Goal: Task Accomplishment & Management: Use online tool/utility

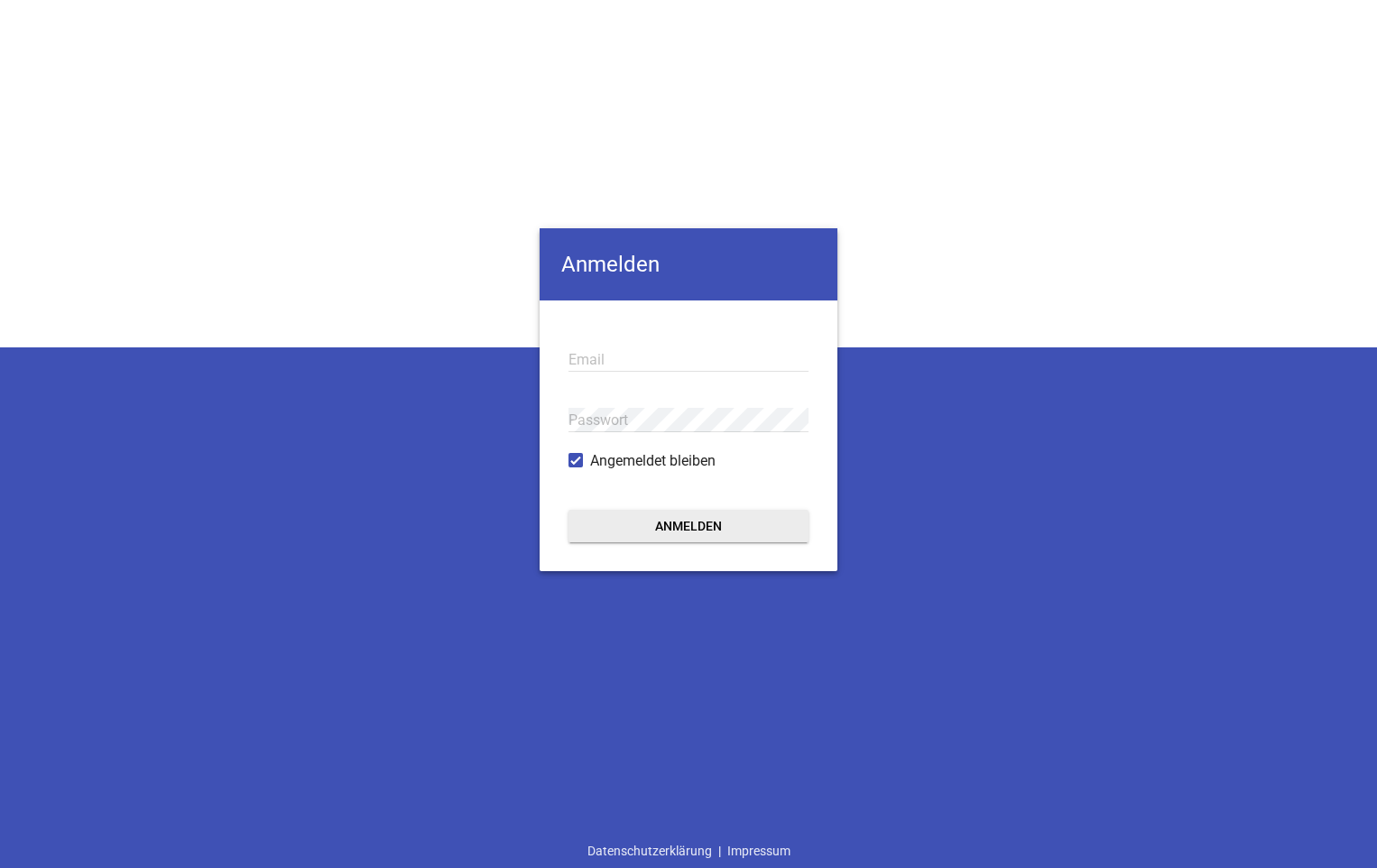
click at [709, 331] on div "Email" at bounding box center [688, 359] width 240 height 61
click at [716, 344] on div "Email" at bounding box center [688, 359] width 240 height 61
click at [701, 355] on input "email" at bounding box center [688, 359] width 240 height 24
type input "guenter@landtechnik-schoenenberger.de"
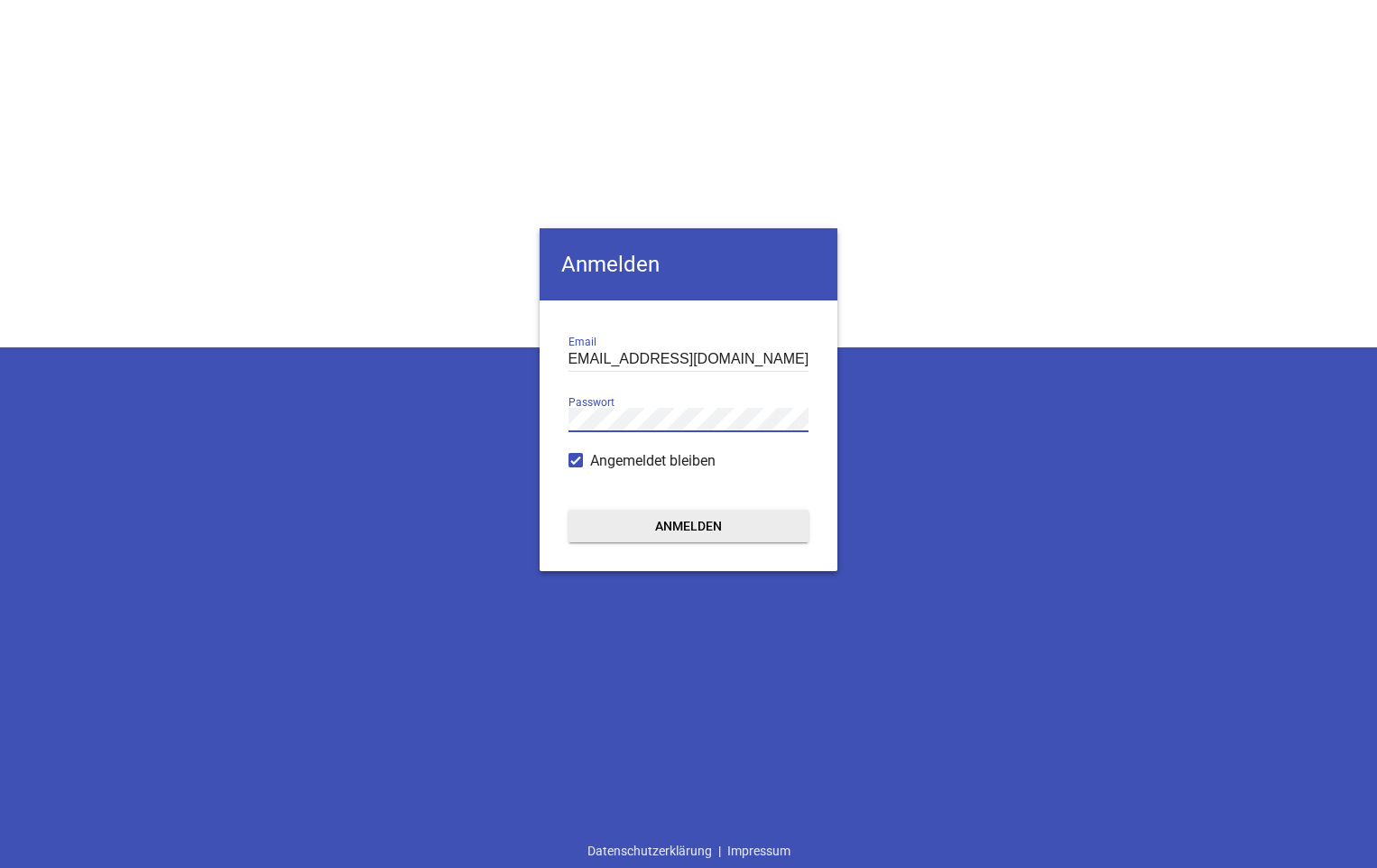
scroll to position [0, 0]
drag, startPoint x: 619, startPoint y: 395, endPoint x: 569, endPoint y: 394, distance: 50.0
click at [569, 394] on div "Passwort" at bounding box center [688, 419] width 240 height 61
click at [686, 533] on button "Anmelden" at bounding box center [688, 526] width 240 height 33
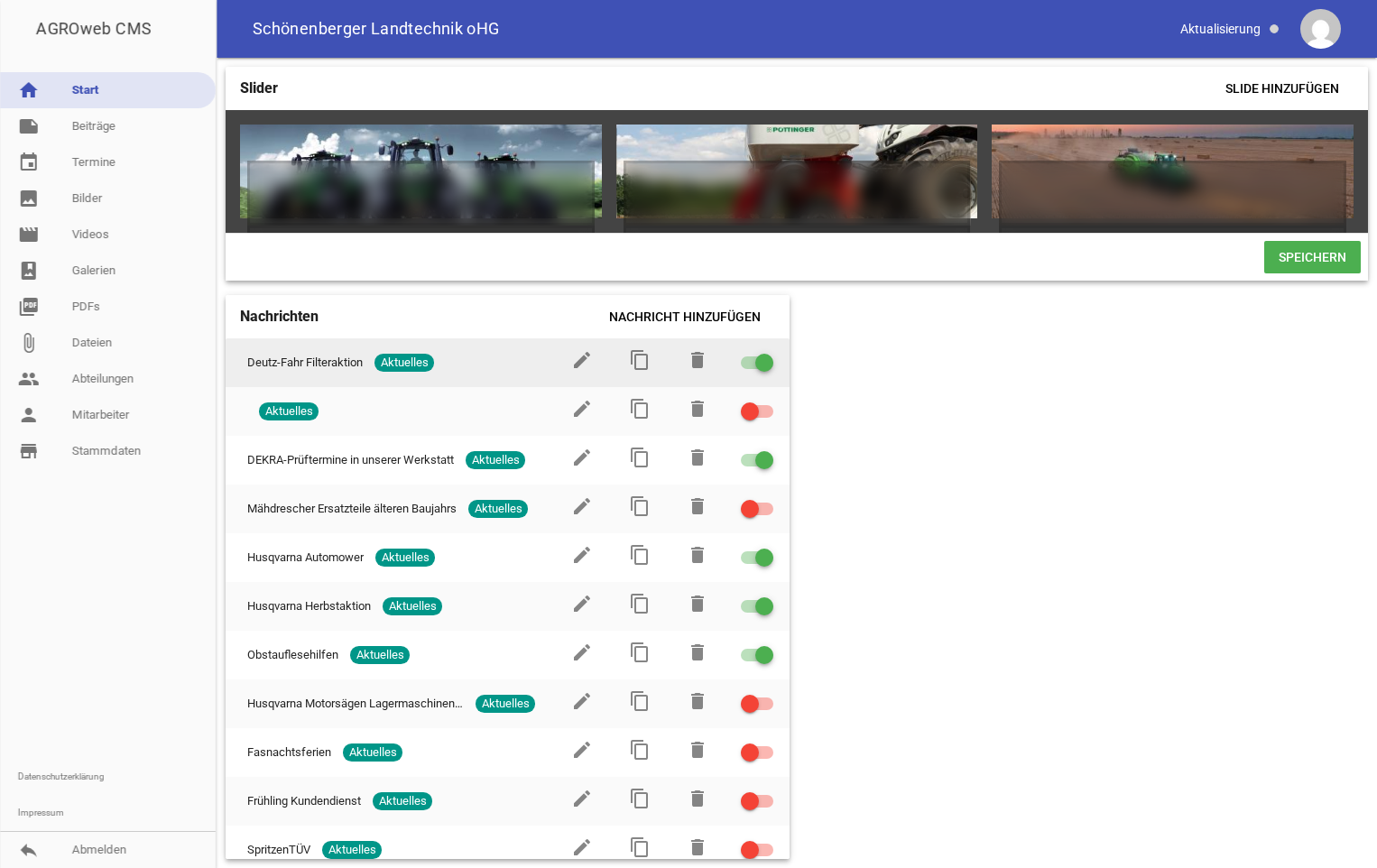
click at [760, 371] on div at bounding box center [764, 362] width 18 height 18
click at [768, 351] on input "checkbox" at bounding box center [768, 351] width 0 height 0
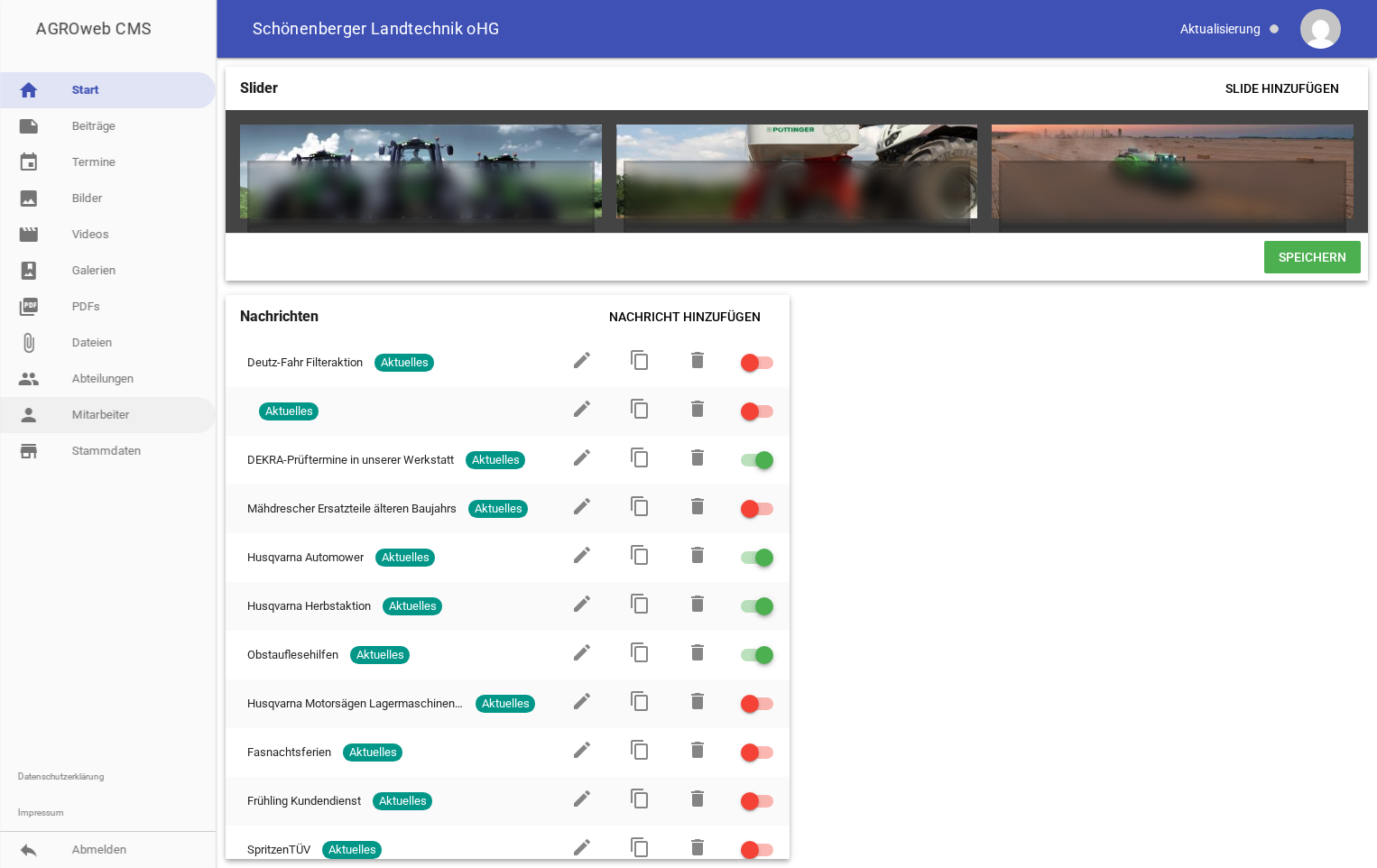
click at [107, 417] on link "person Mitarbeiter" at bounding box center [108, 415] width 216 height 36
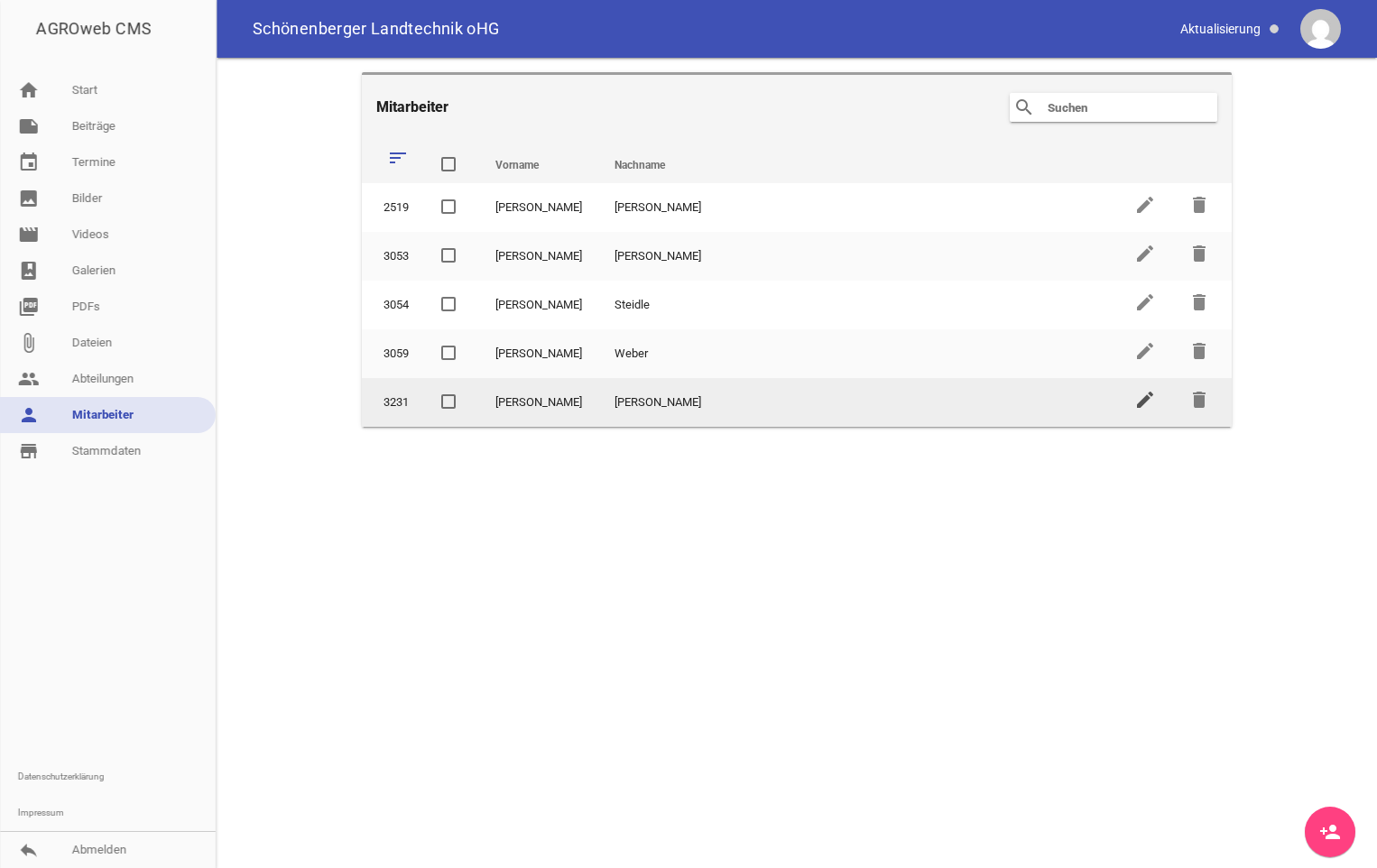
click at [1146, 405] on icon "edit" at bounding box center [1145, 400] width 22 height 22
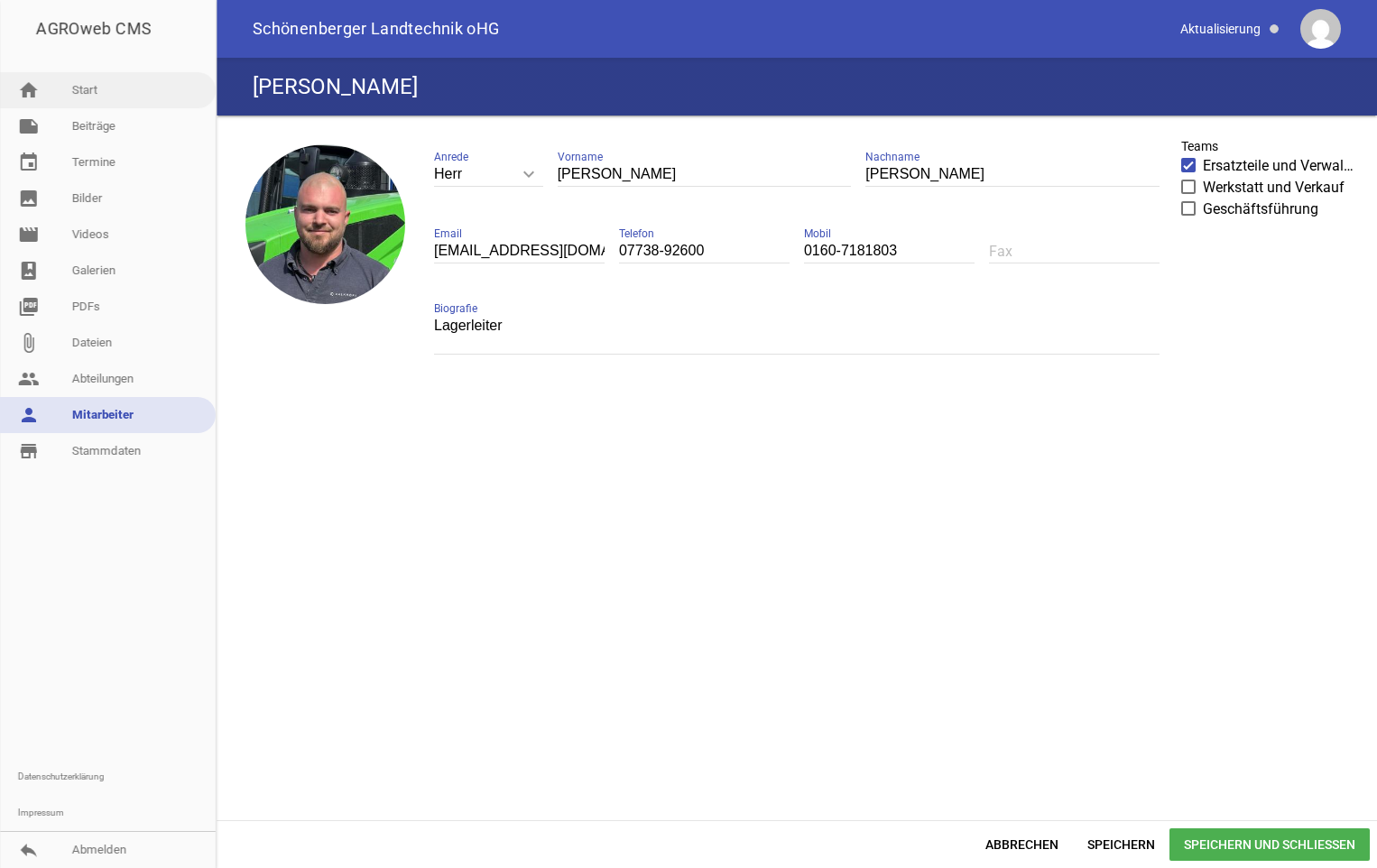
click at [89, 86] on link "home Start" at bounding box center [108, 90] width 216 height 36
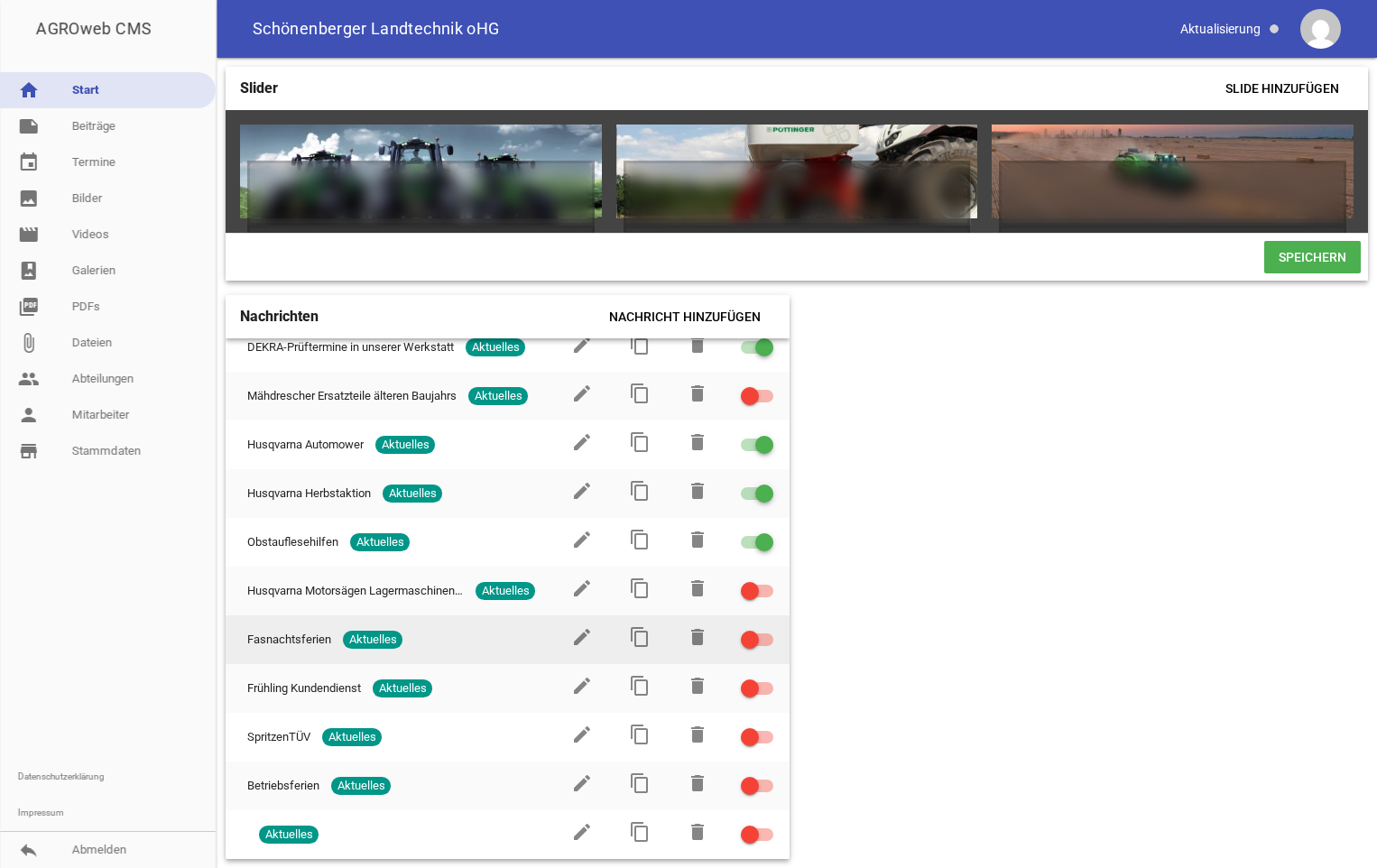
scroll to position [121, 0]
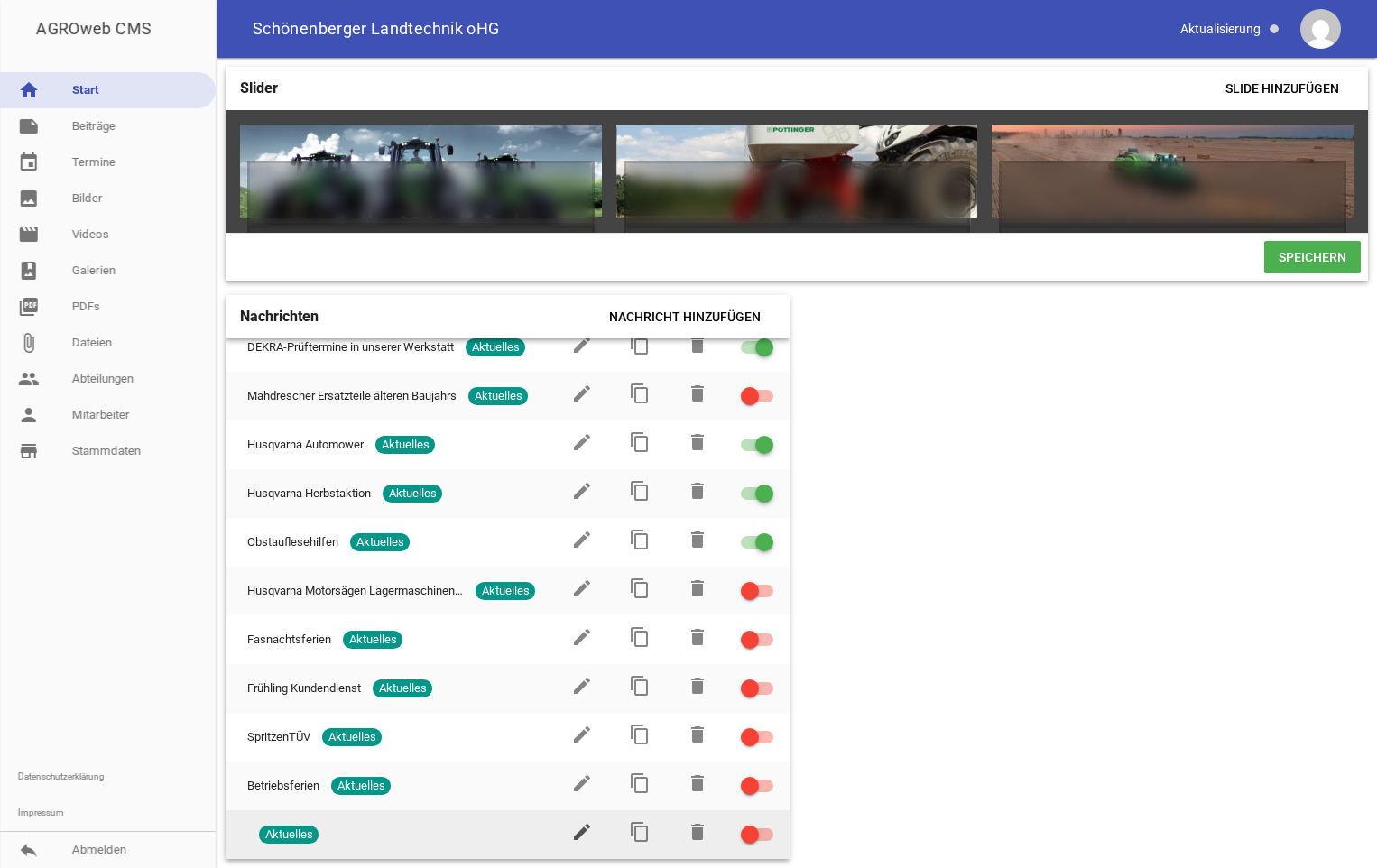
click at [575, 831] on icon "edit" at bounding box center [582, 832] width 22 height 22
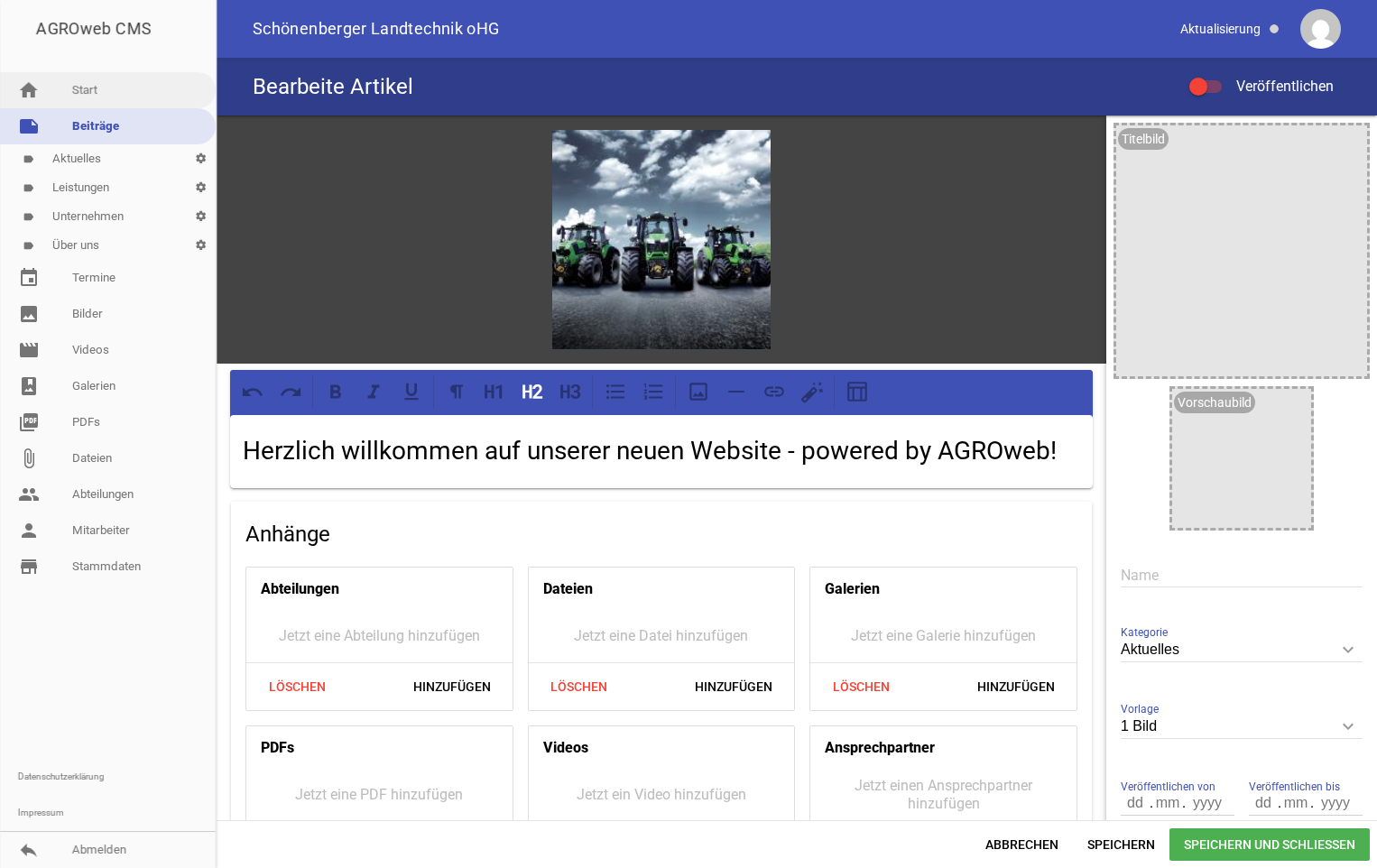
click at [91, 88] on link "home Start" at bounding box center [108, 90] width 216 height 36
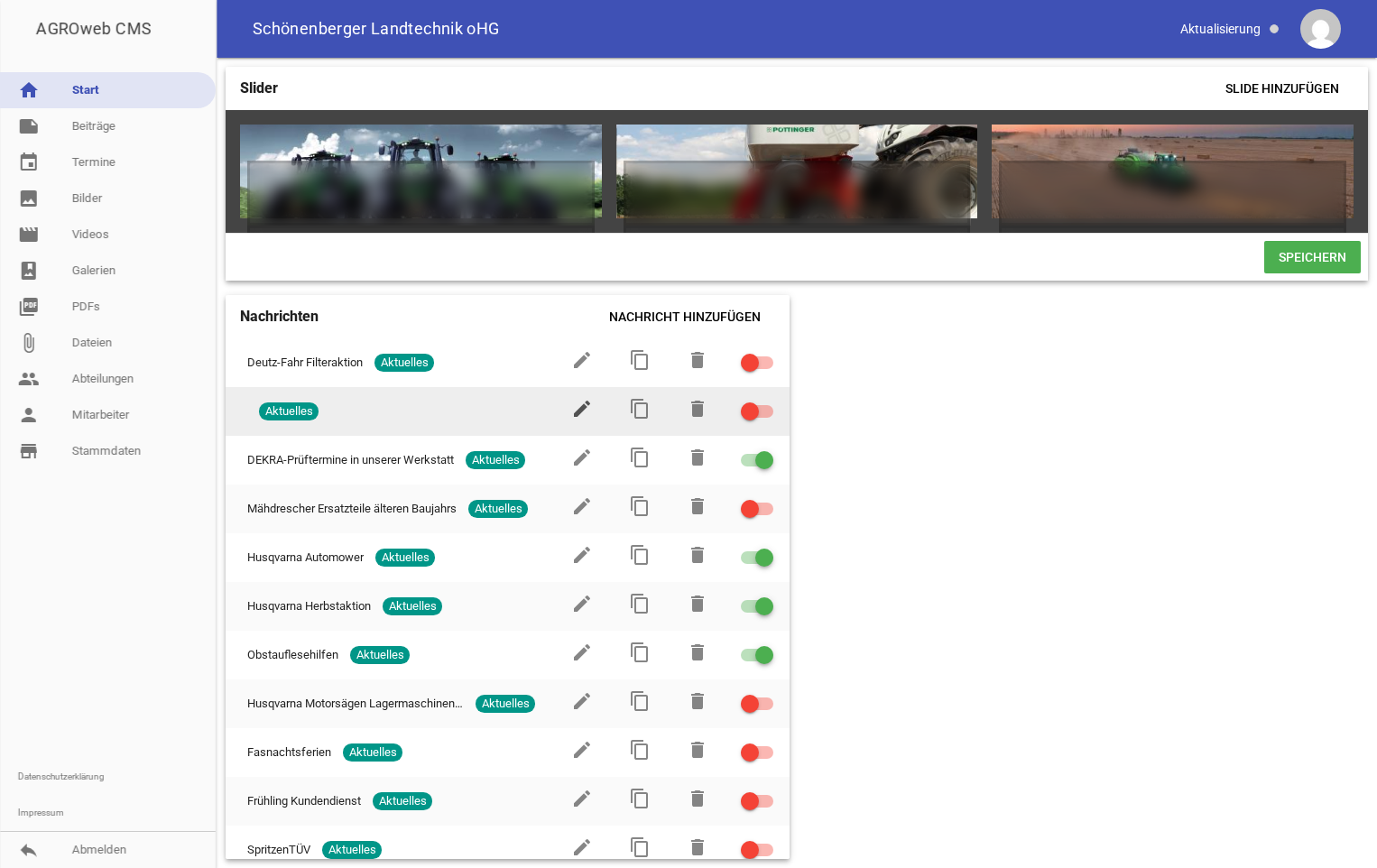
click at [572, 417] on icon "edit" at bounding box center [582, 409] width 22 height 22
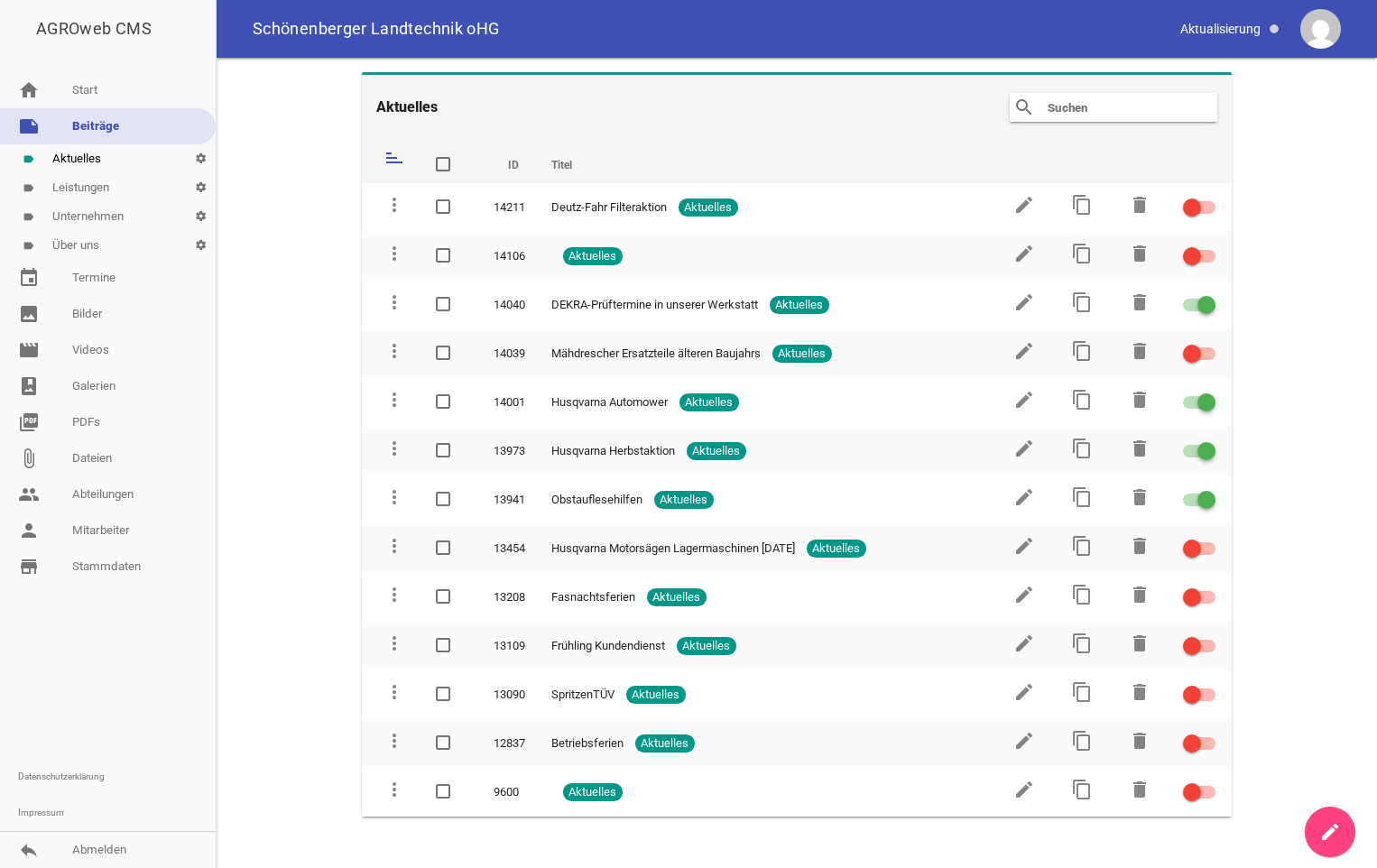
click at [92, 185] on link "label Leistungen settings" at bounding box center [108, 187] width 216 height 29
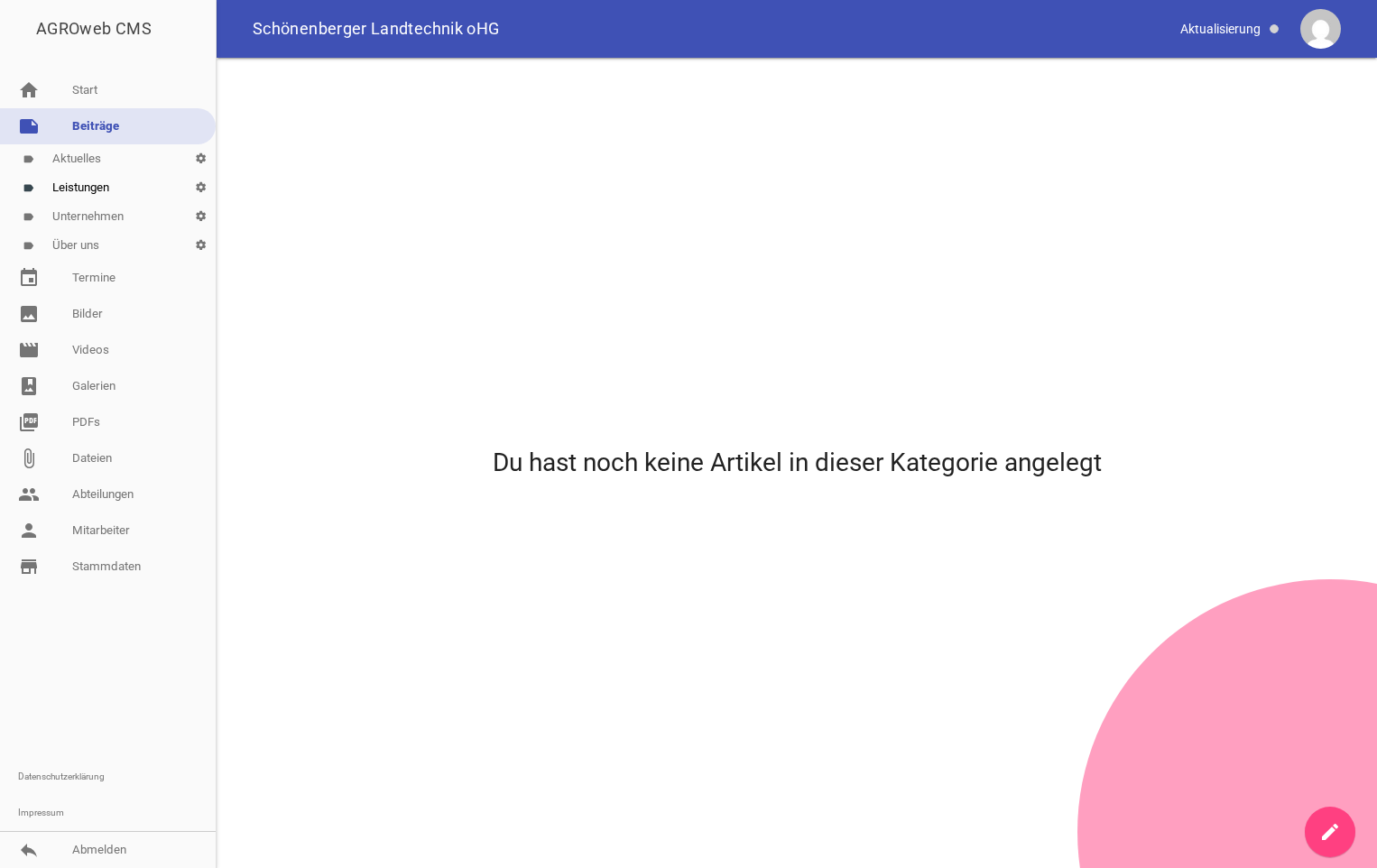
click at [85, 222] on link "label Unternehmen settings" at bounding box center [108, 216] width 216 height 29
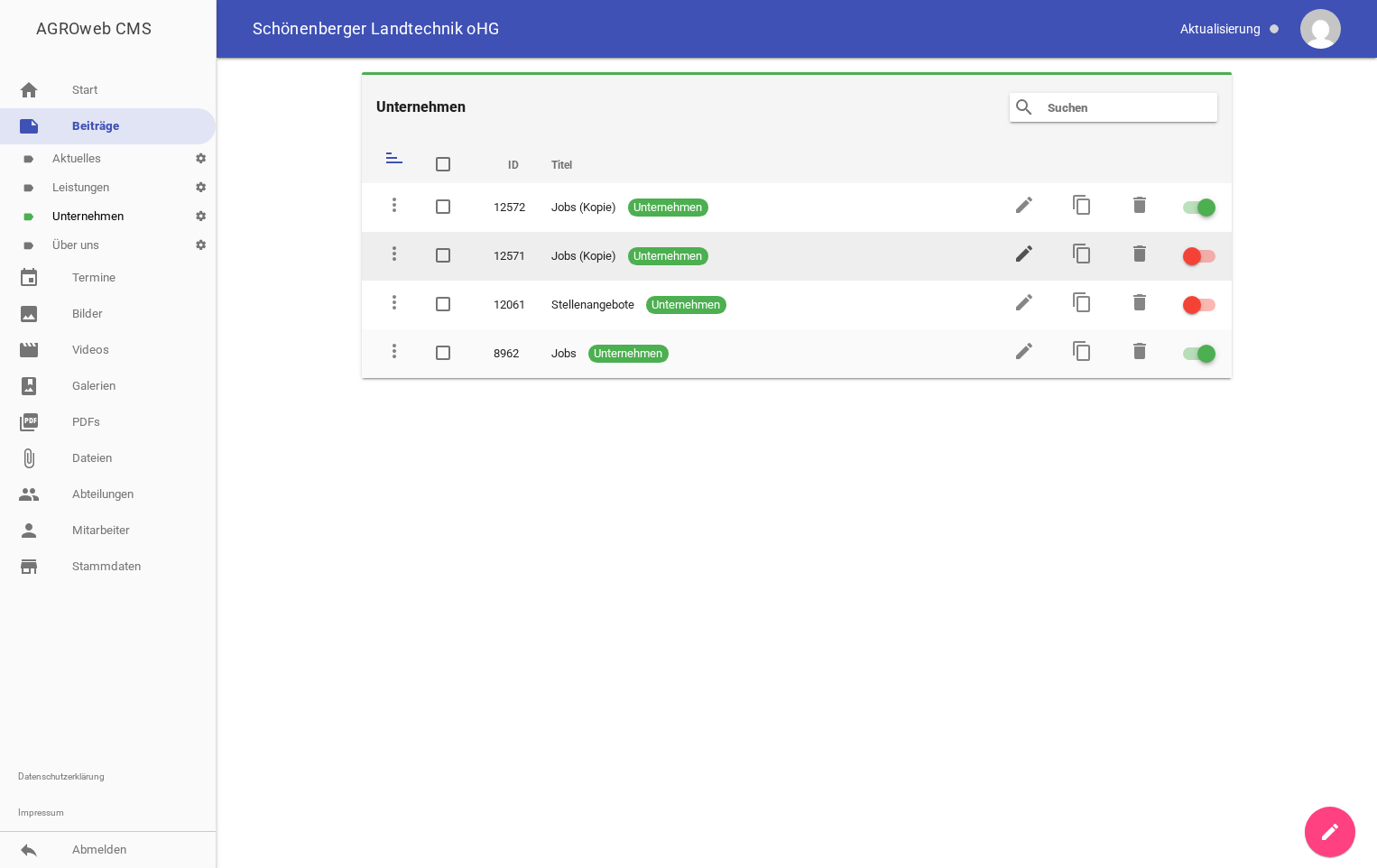
click at [1022, 256] on icon "edit" at bounding box center [1025, 254] width 22 height 22
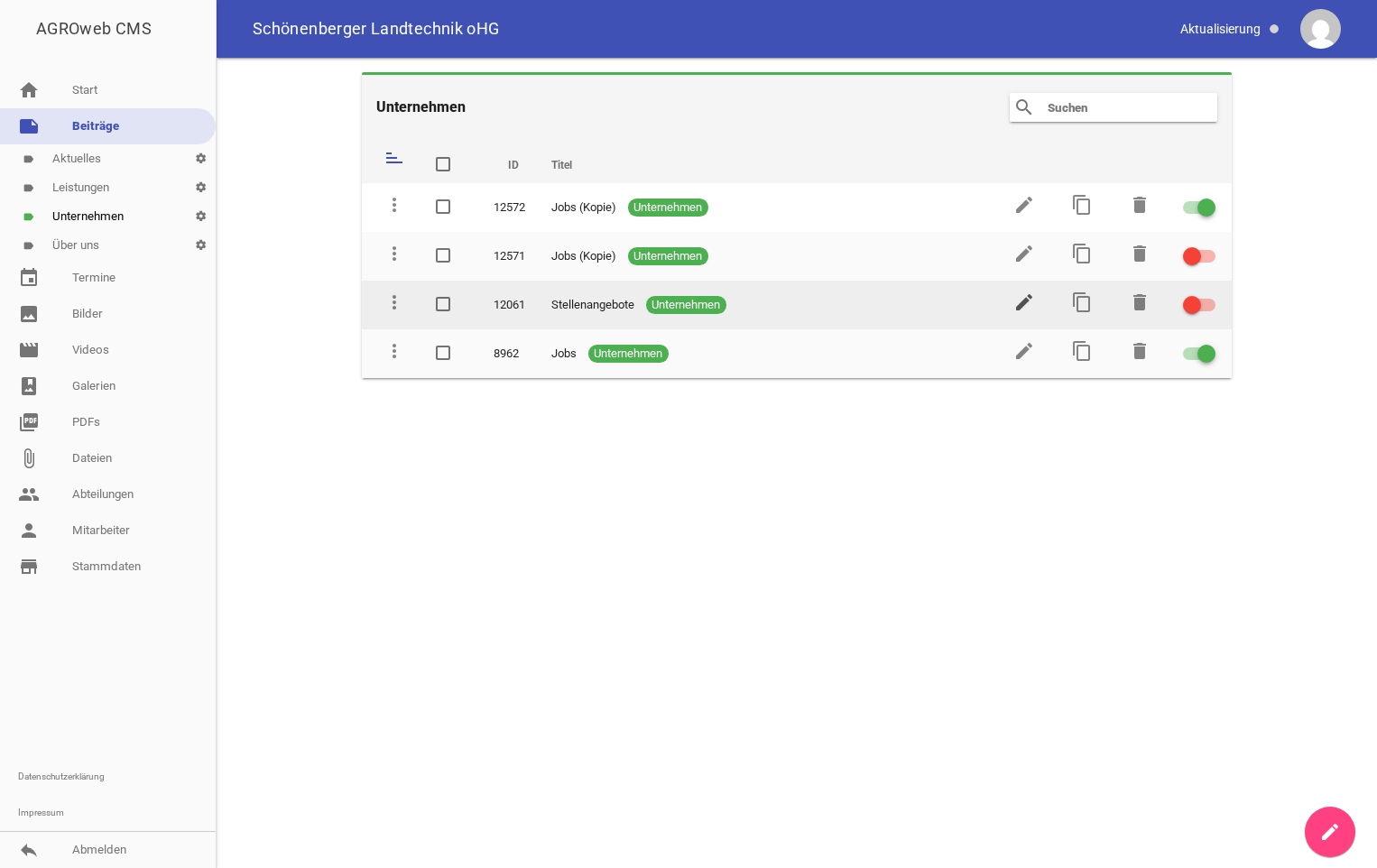
click at [1024, 303] on icon "edit" at bounding box center [1025, 303] width 22 height 22
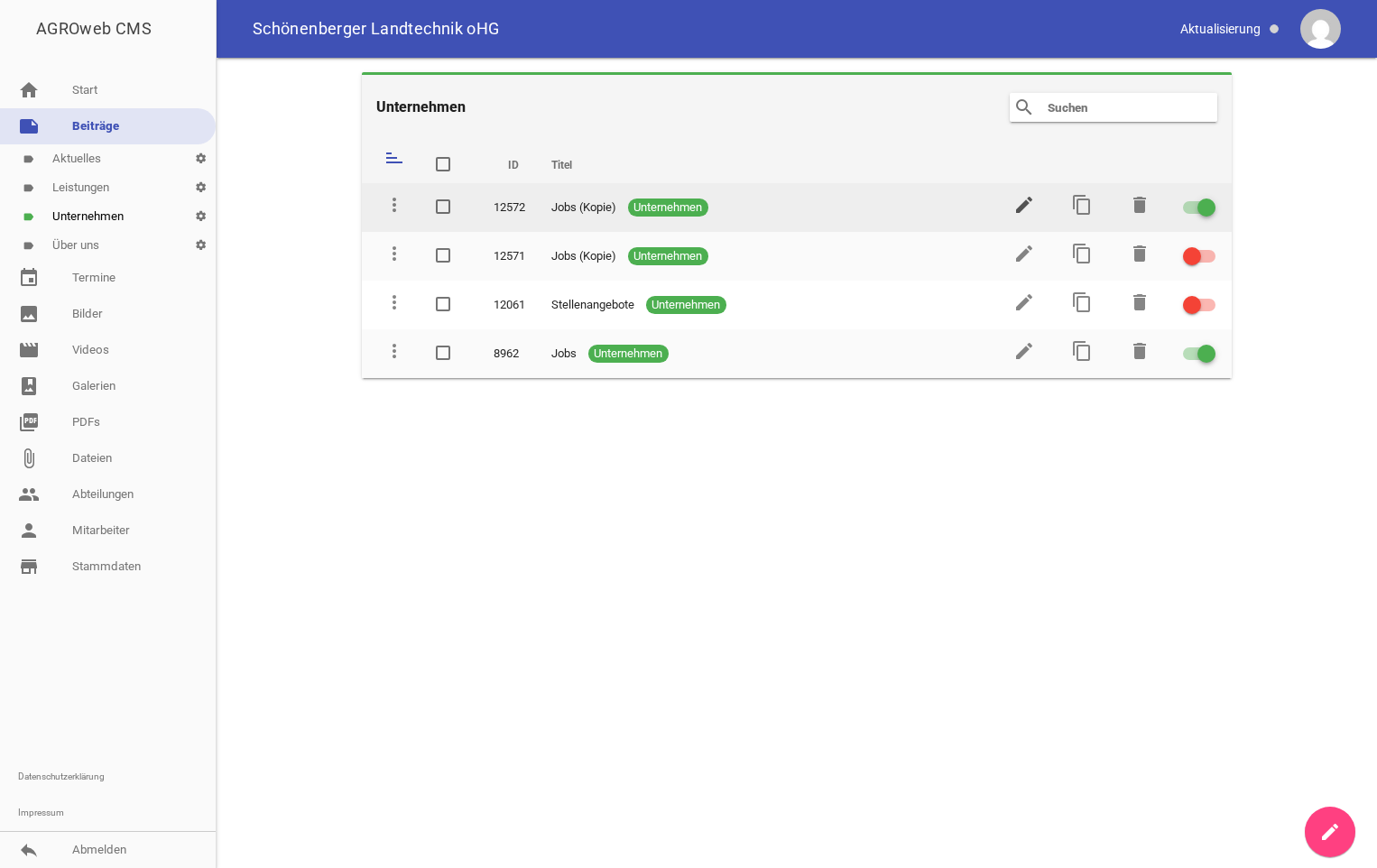
click at [1016, 206] on icon "edit" at bounding box center [1025, 205] width 22 height 22
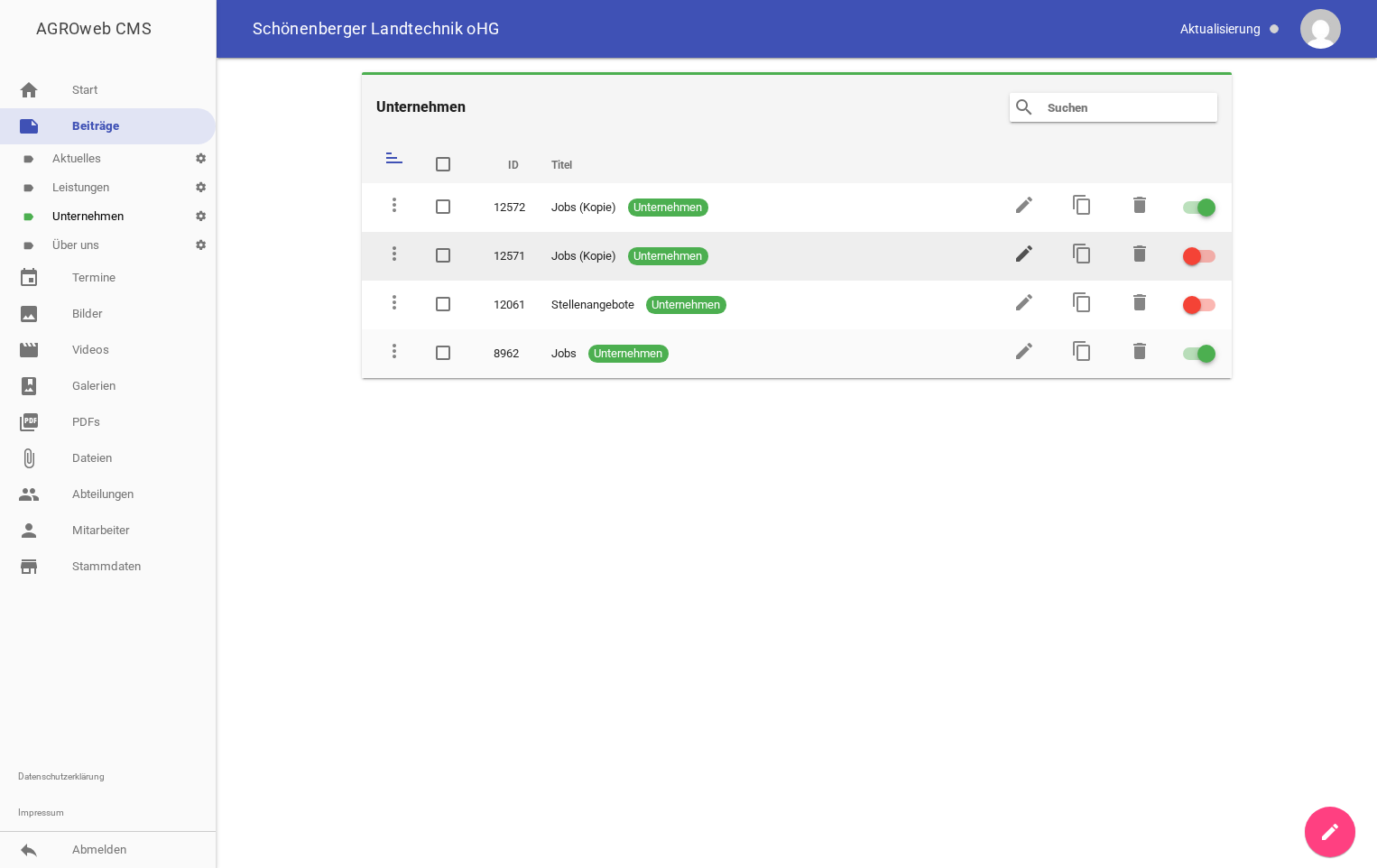
click at [1020, 254] on icon "edit" at bounding box center [1025, 254] width 22 height 22
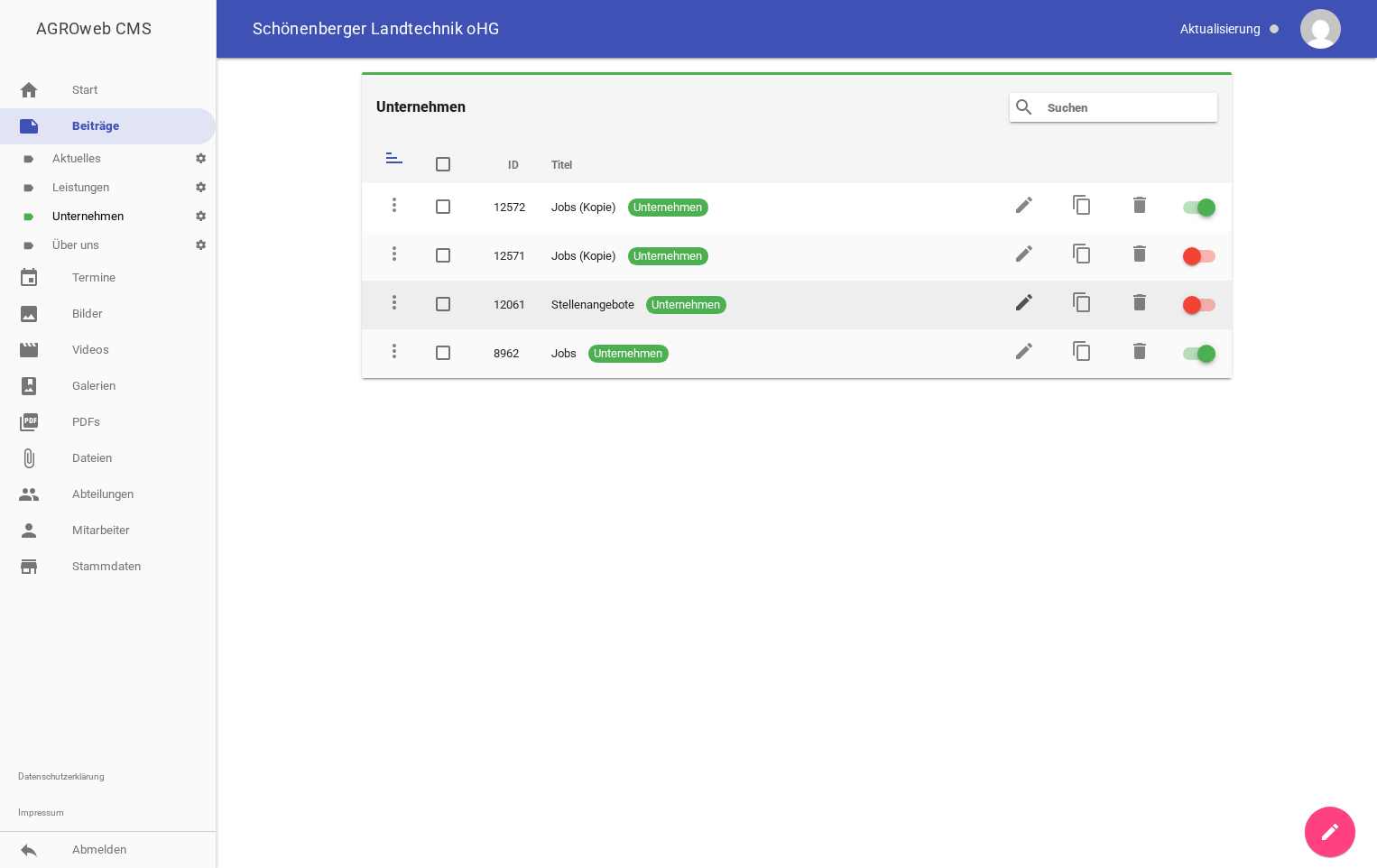
click at [1026, 296] on icon "edit" at bounding box center [1025, 303] width 22 height 22
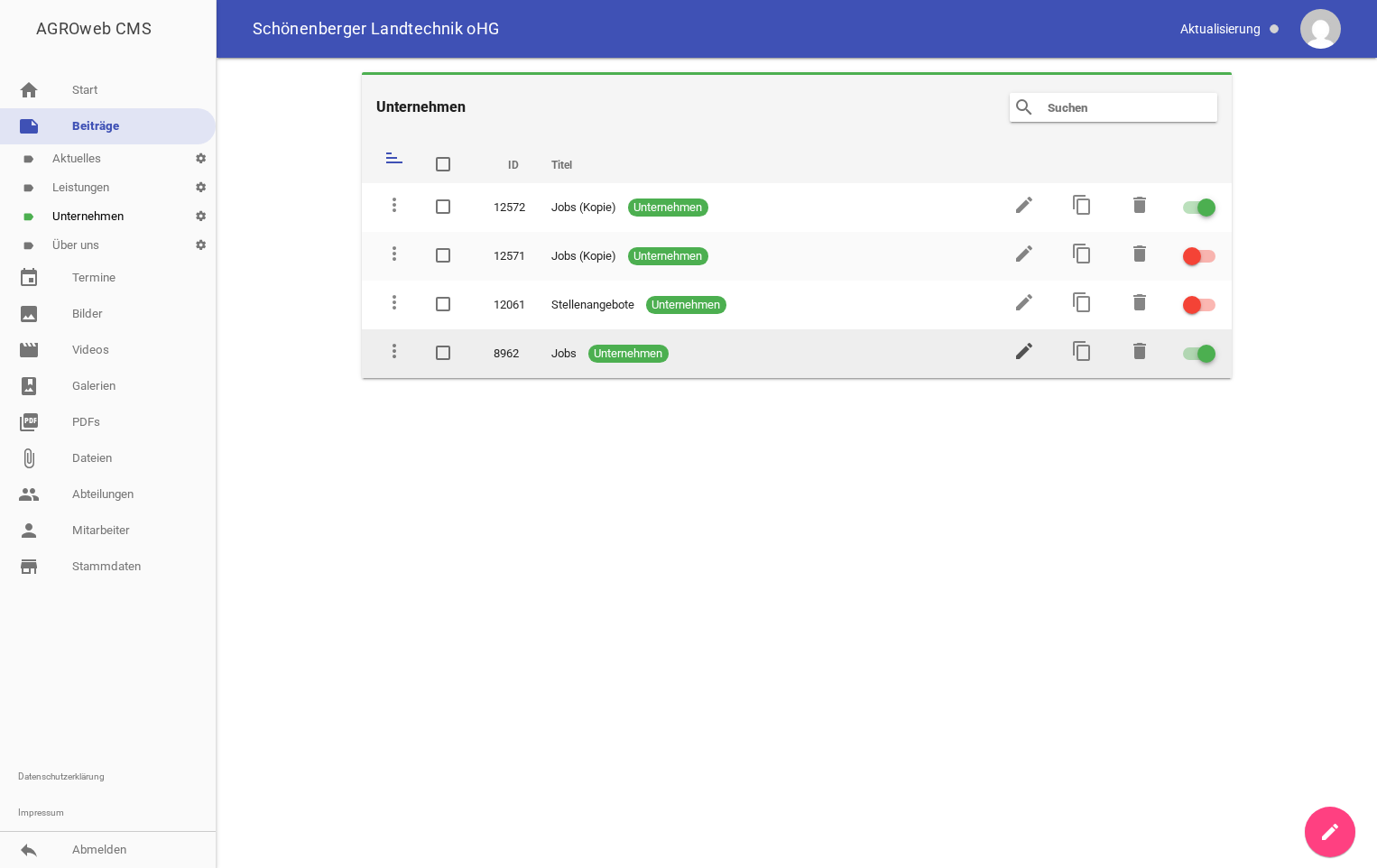
click at [1023, 353] on icon "edit" at bounding box center [1025, 351] width 22 height 22
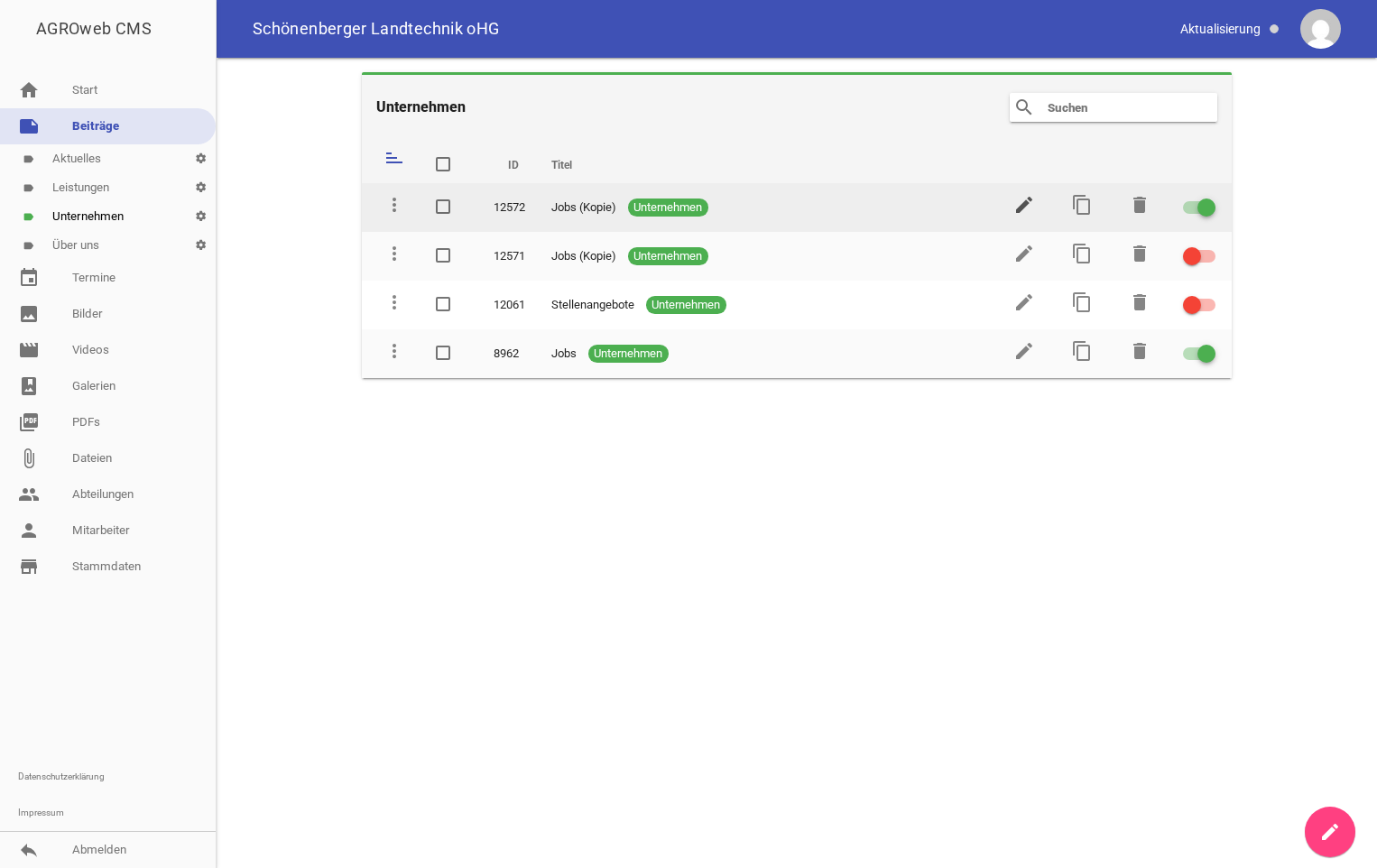
click at [1023, 205] on icon "edit" at bounding box center [1025, 205] width 22 height 22
click at [1021, 203] on icon "edit" at bounding box center [1025, 205] width 22 height 22
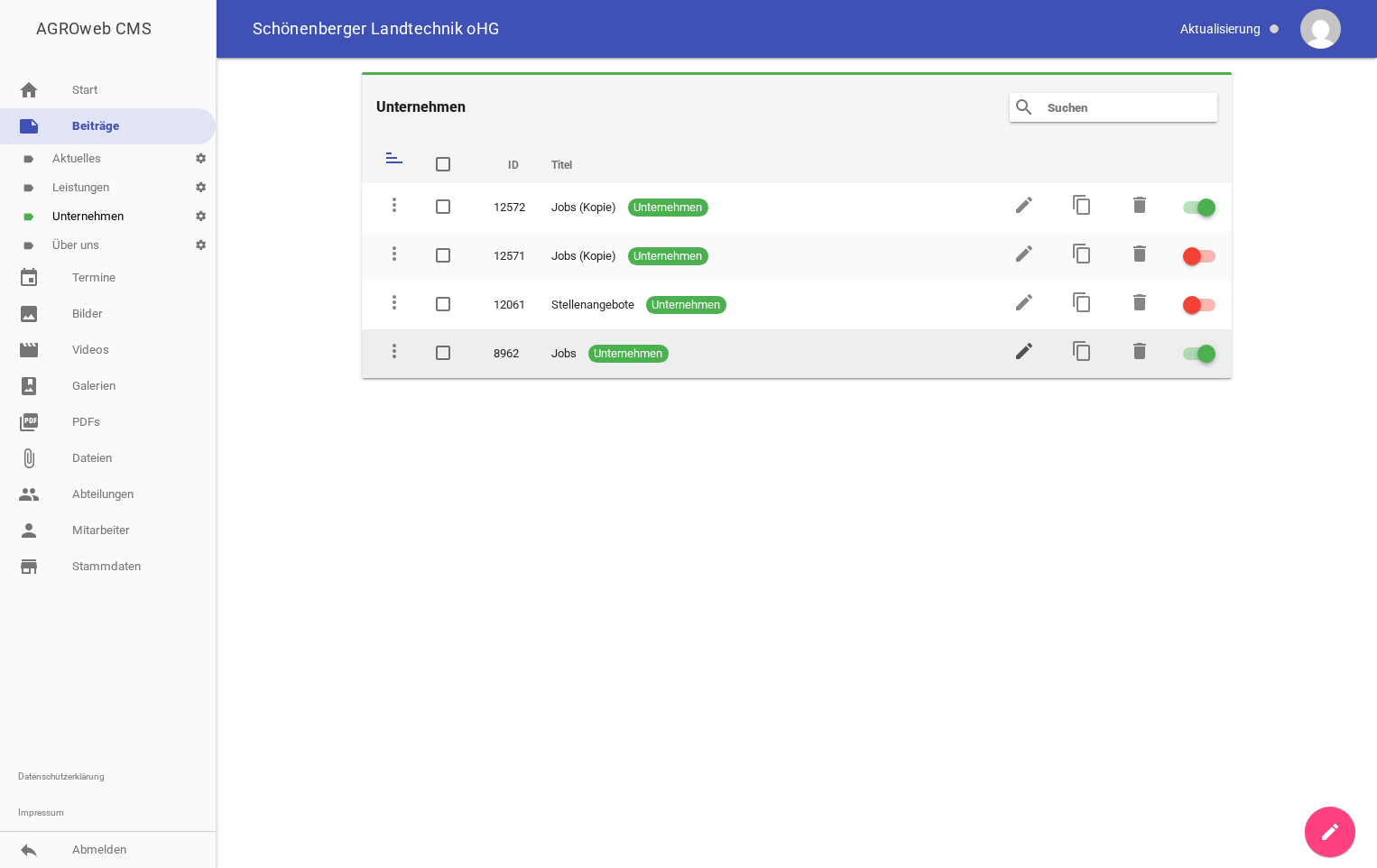
click at [1020, 355] on icon "edit" at bounding box center [1025, 351] width 22 height 22
click at [1206, 353] on span at bounding box center [1206, 353] width 7 height 7
click at [1210, 342] on input "checkbox" at bounding box center [1210, 342] width 0 height 0
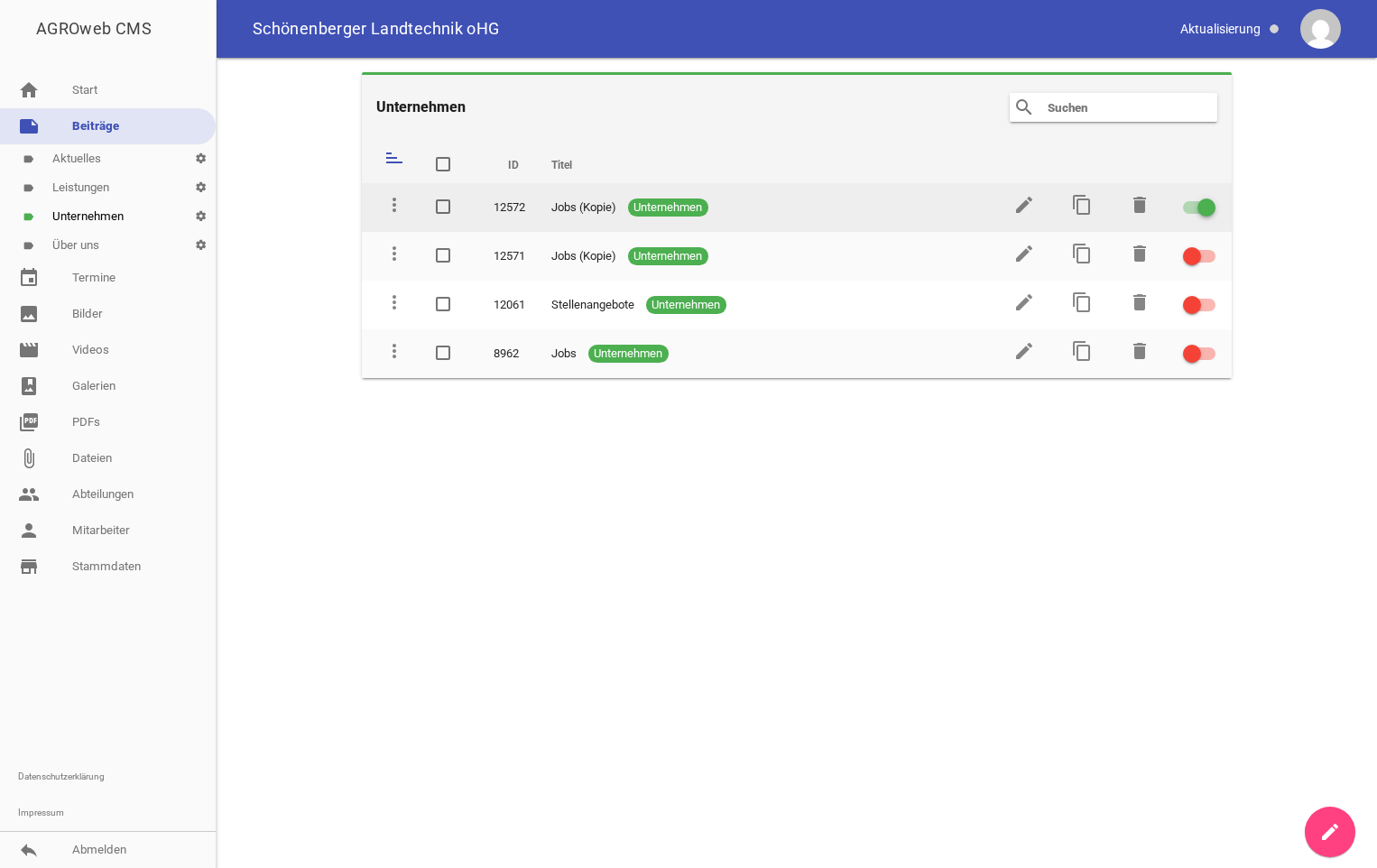
click at [1205, 206] on span at bounding box center [1206, 207] width 7 height 7
click at [1210, 197] on input "checkbox" at bounding box center [1210, 197] width 0 height 0
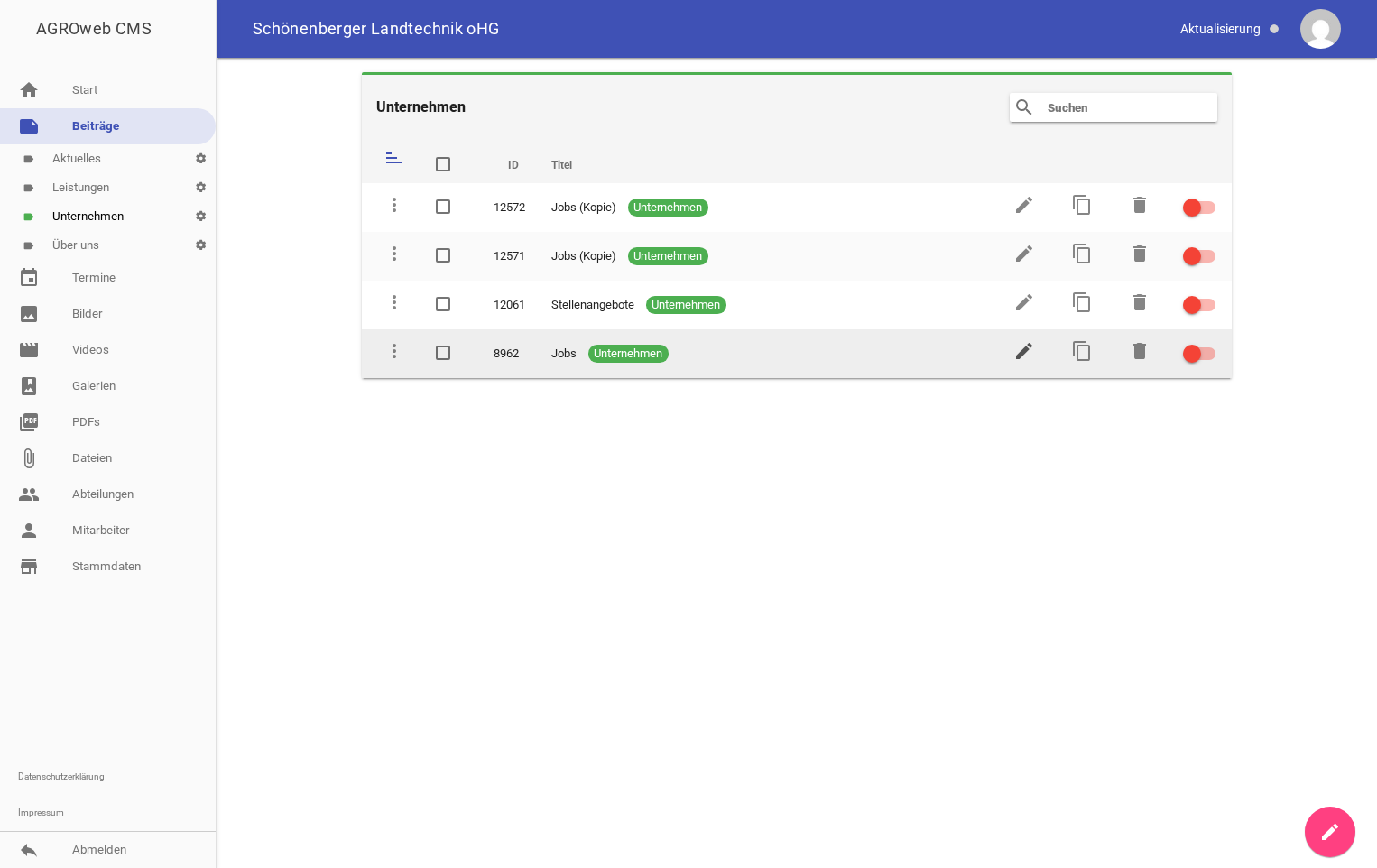
click at [1017, 358] on icon "edit" at bounding box center [1025, 351] width 22 height 22
click at [1191, 359] on div at bounding box center [1192, 353] width 18 height 18
click at [1210, 342] on input "checkbox" at bounding box center [1210, 342] width 0 height 0
click at [1025, 357] on icon "edit" at bounding box center [1025, 351] width 22 height 22
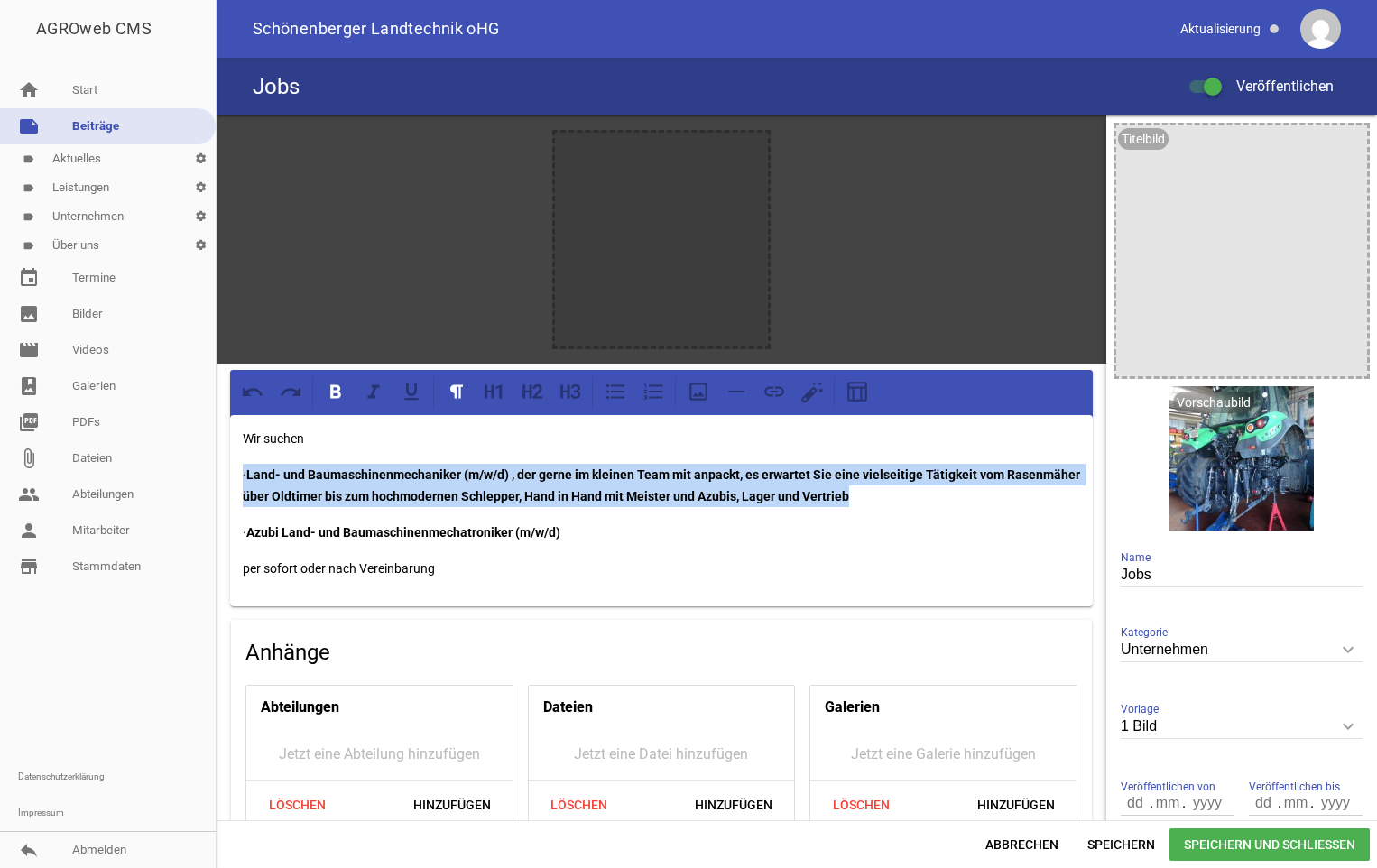
drag, startPoint x: 239, startPoint y: 470, endPoint x: 954, endPoint y: 493, distance: 715.4
click at [954, 493] on div "Wir suchen · Land- und Baumaschinenmechaniker (m/w/d) , der gerne im kleinen Te…" at bounding box center [661, 511] width 862 height 191
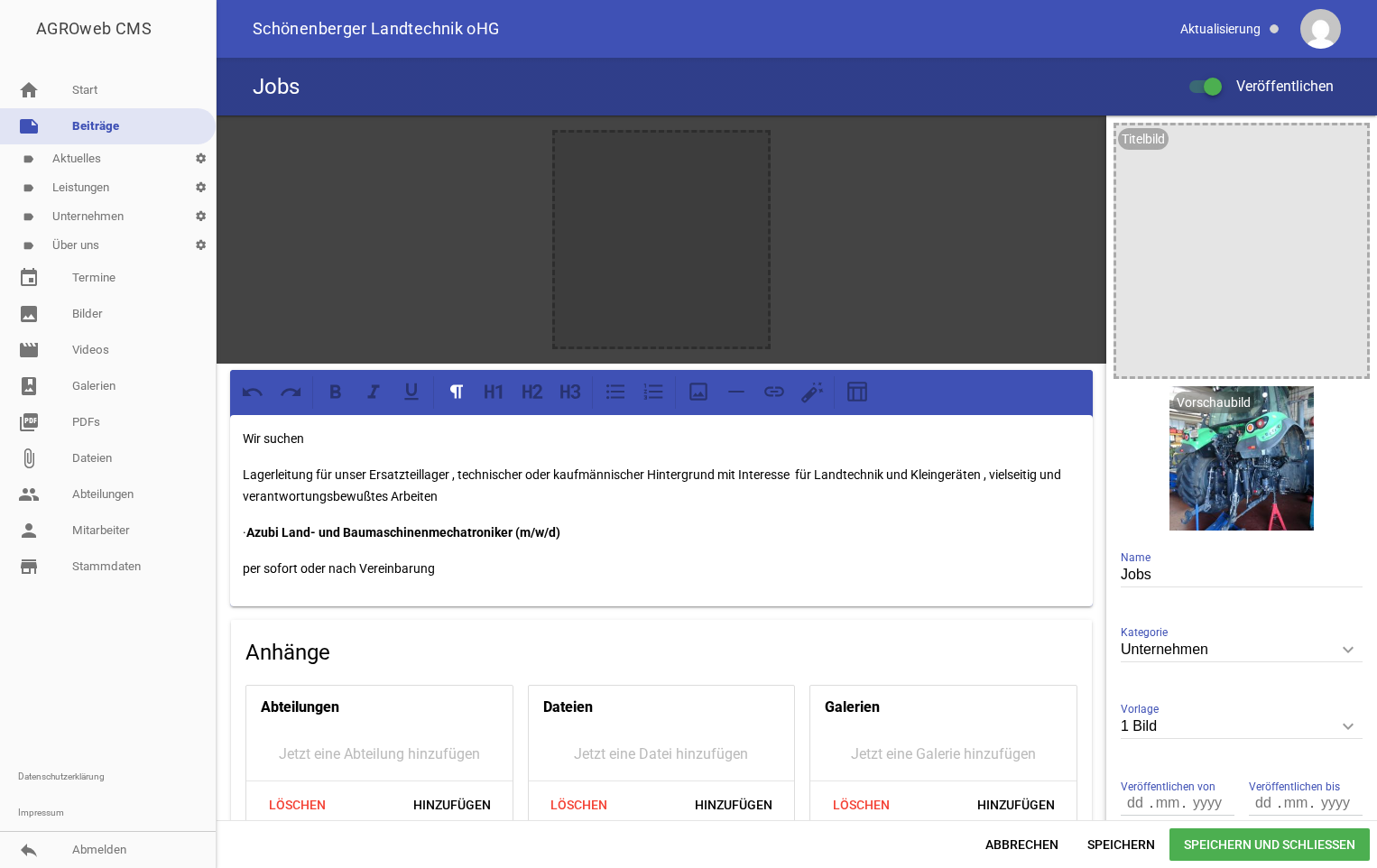
click at [990, 467] on p "Lagerleitung für unser Ersatzteillager , technischer oder kaufmännischer Hinter…" at bounding box center [661, 485] width 837 height 43
click at [292, 493] on p "Lagerleitung für unser Ersatzteillager , technischer oder kaufmännischer Hinter…" at bounding box center [661, 485] width 837 height 43
click at [246, 493] on p "Lagerleitung für unser Ersatzteillager , technischer oder kaufmännischer Hinter…" at bounding box center [661, 485] width 837 height 43
click at [470, 493] on p "Lagerleitung für unser Ersatzteillager , technischer oder kaufmännischer Hinter…" at bounding box center [661, 485] width 837 height 43
click at [297, 490] on p "Lagerleitung für unser Ersatzteillager , technischer oder kaufmännischer Hinter…" at bounding box center [661, 485] width 837 height 43
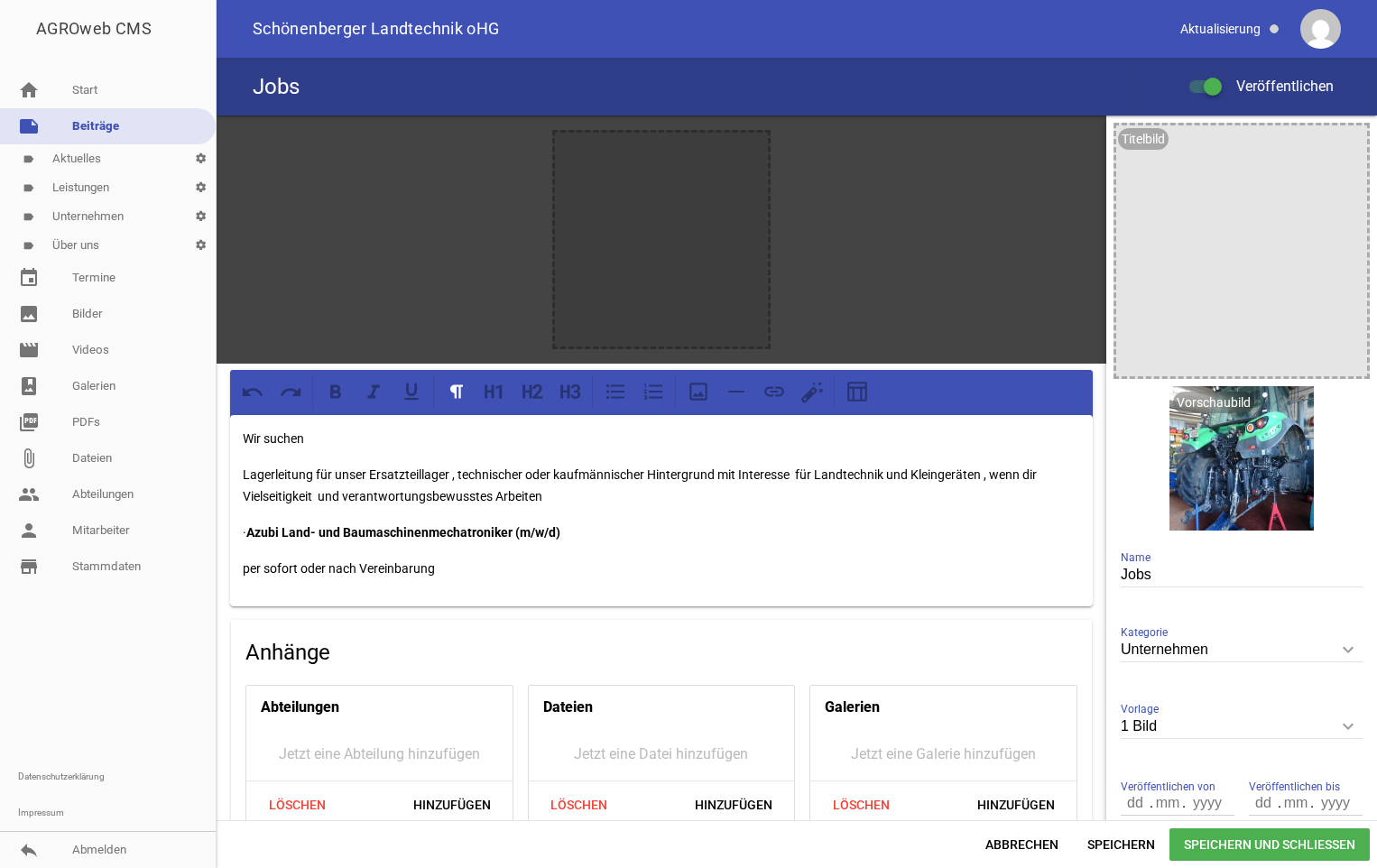
click at [988, 472] on p "Lagerleitung für unser Ersatzteillager , technischer oder kaufmännischer Hinter…" at bounding box center [661, 485] width 837 height 43
click at [985, 475] on p "Lagerleitung für unser Ersatzteillager , technischer oder kaufmännischer Hinter…" at bounding box center [661, 485] width 837 height 43
click at [379, 495] on p "Lagerleitung für unser Ersatzteillager , technischer oder kaufmännischer Hinter…" at bounding box center [661, 485] width 837 height 43
drag, startPoint x: 465, startPoint y: 493, endPoint x: 359, endPoint y: 494, distance: 106.0
click at [359, 494] on p "Lagerleitung für unser Ersatzteillager , technischer oder kaufmännischer Hinter…" at bounding box center [661, 485] width 837 height 43
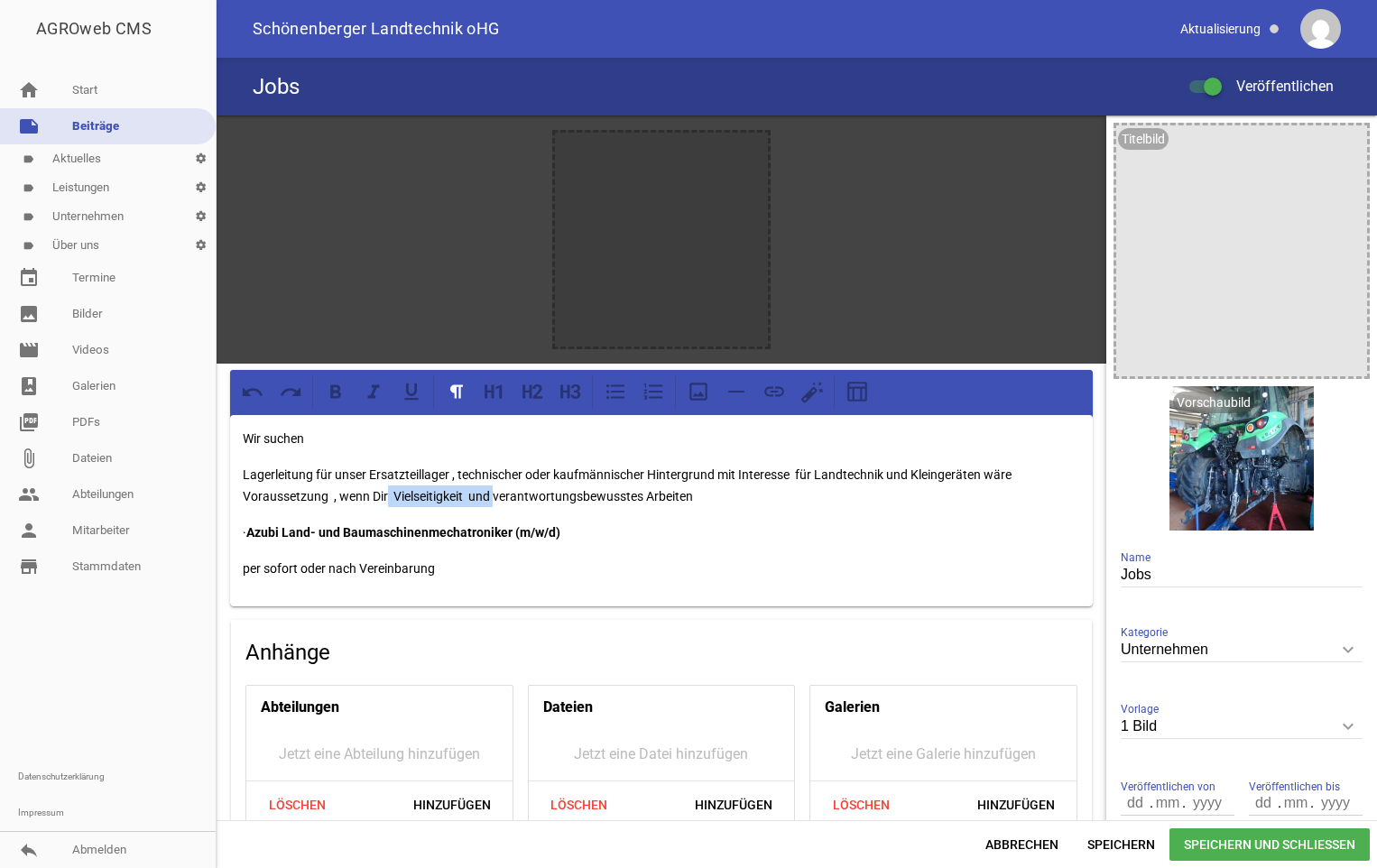
drag, startPoint x: 482, startPoint y: 497, endPoint x: 388, endPoint y: 496, distance: 94.0
click at [388, 496] on p "Lagerleitung für unser Ersatzteillager , technischer oder kaufmännischer Hinter…" at bounding box center [661, 485] width 837 height 43
click at [697, 492] on p "Lagerleitung für unser Ersatzteillager , technischer oder kaufmännischer Hinter…" at bounding box center [661, 485] width 837 height 43
click at [984, 470] on p "Lagerleitung für unser Ersatzteillager , technischer oder kaufmännischer Hinter…" at bounding box center [661, 485] width 837 height 43
click at [700, 497] on p "Lagerleitung für unser Ersatzteillager , technischer oder kaufmännischer Hinter…" at bounding box center [661, 485] width 837 height 43
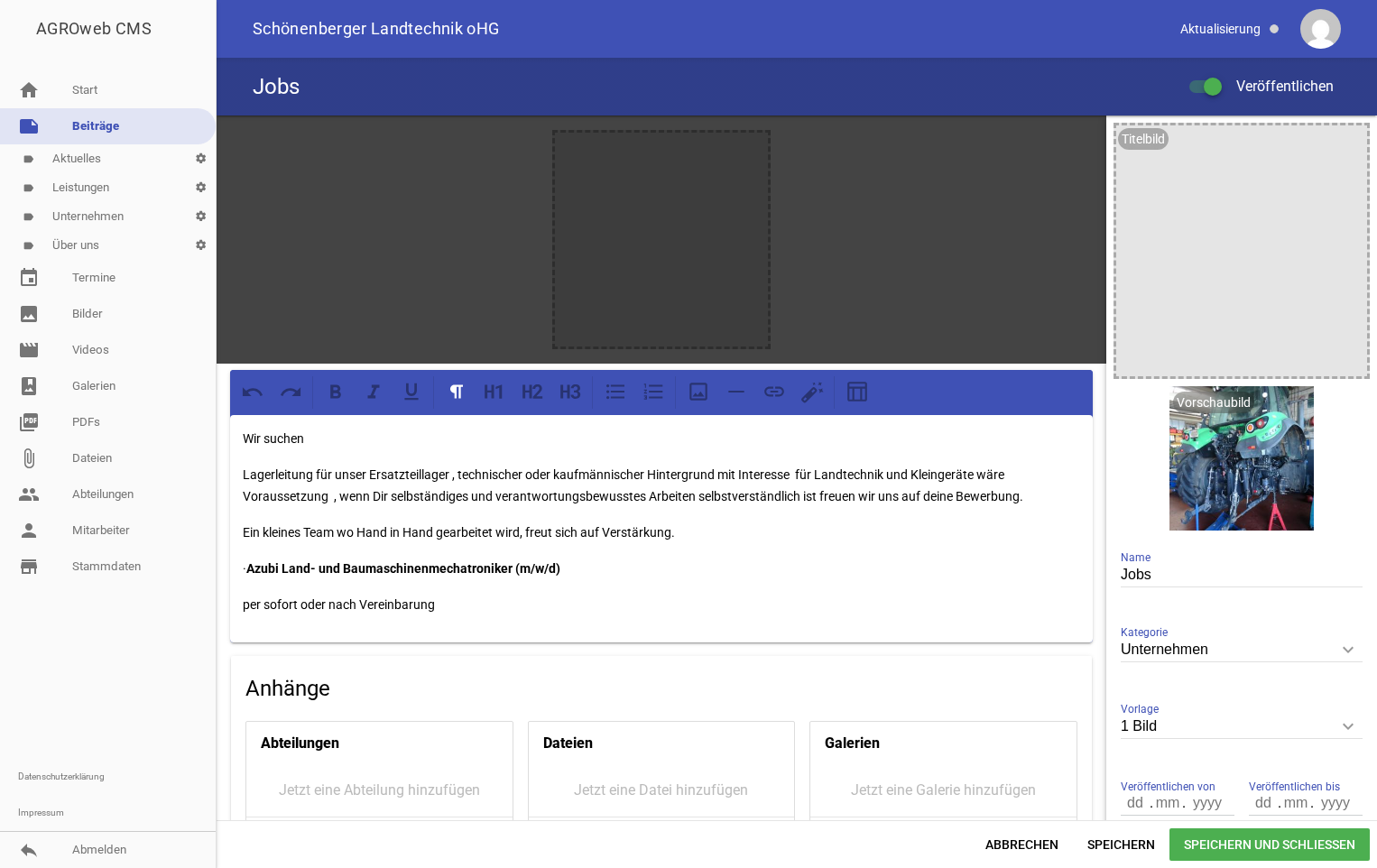
click at [244, 472] on p "Lagerleitung für unser Ersatzteillager , technischer oder kaufmännischer Hinter…" at bounding box center [661, 485] width 837 height 43
click at [341, 389] on icon at bounding box center [336, 391] width 24 height 24
drag, startPoint x: 448, startPoint y: 468, endPoint x: 238, endPoint y: 471, distance: 210.0
click at [238, 471] on div "Wir suchen Lagerleitung für unser Ersatzteillager , technischer oder kaufmännis…" at bounding box center [661, 529] width 862 height 227
click at [334, 390] on icon at bounding box center [336, 392] width 11 height 14
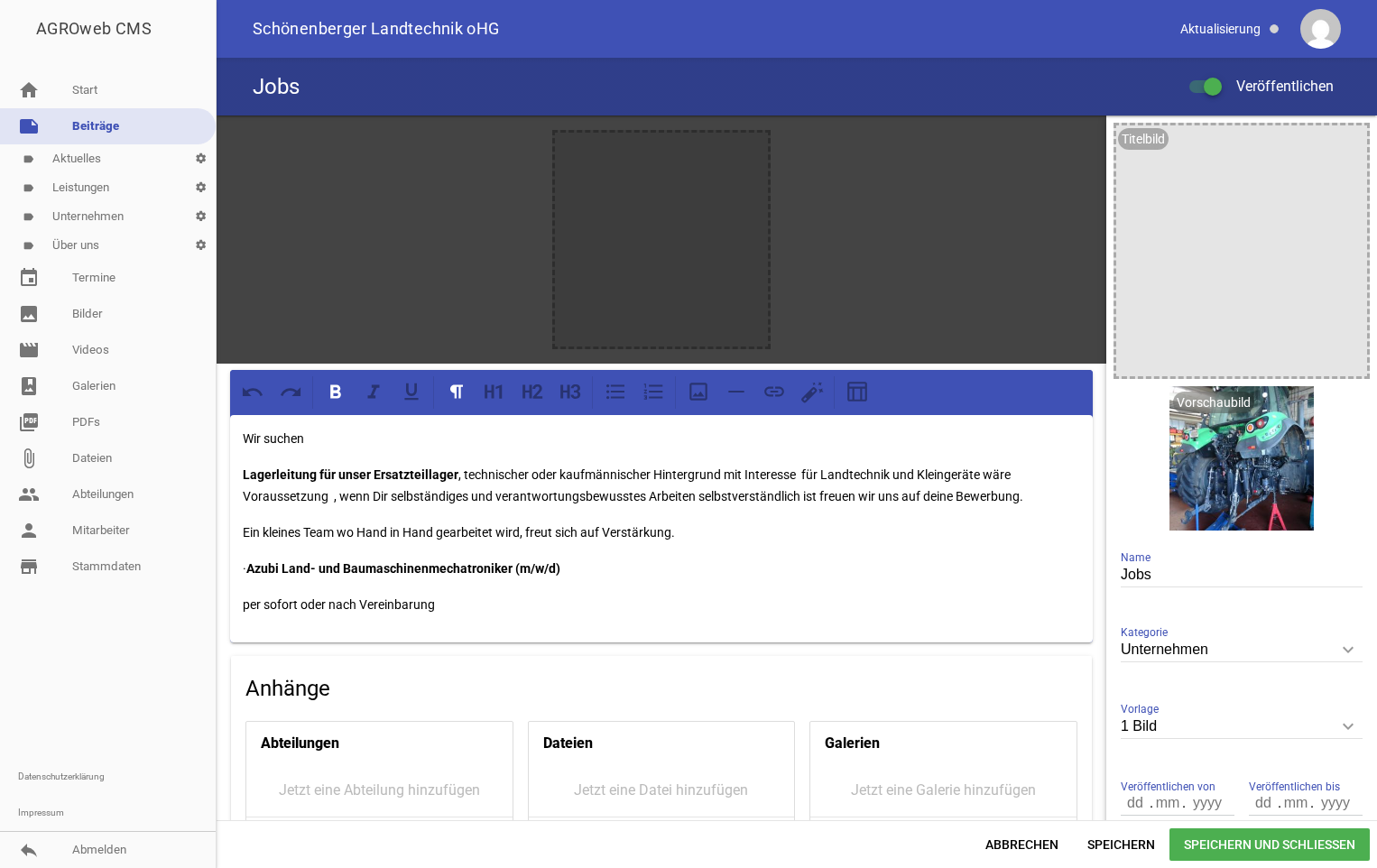
click at [245, 468] on strong "Lagerleitung für unser Ersatzteillager" at bounding box center [350, 474] width 216 height 14
click at [485, 468] on p "Lagerleitung für unser Ersatzteillager , technischer oder kaufmännischer Hinter…" at bounding box center [661, 485] width 837 height 43
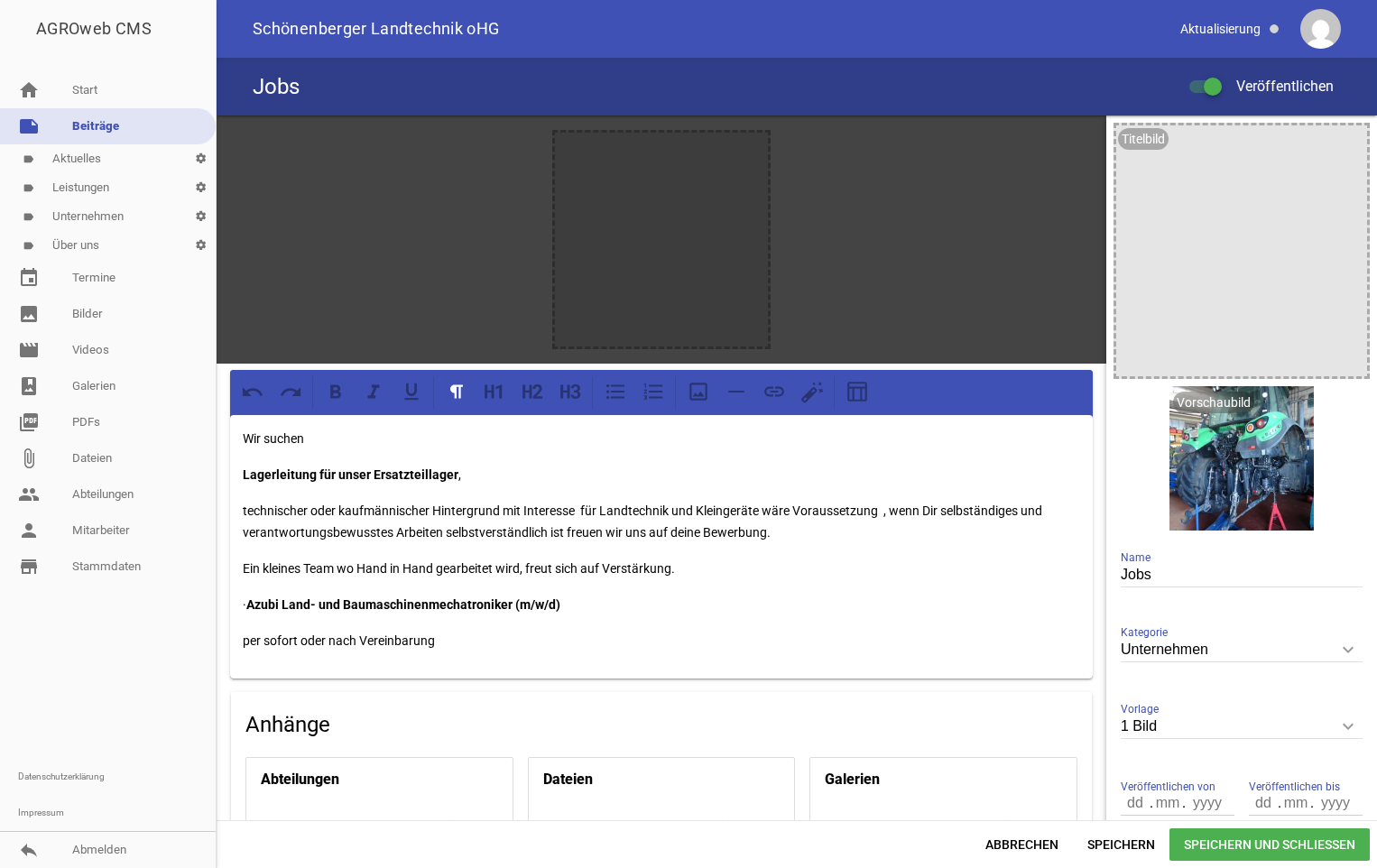
click at [905, 509] on p "technischer oder kaufmännischer Hintergrund mit Interesse für Landtechnik und K…" at bounding box center [661, 521] width 837 height 43
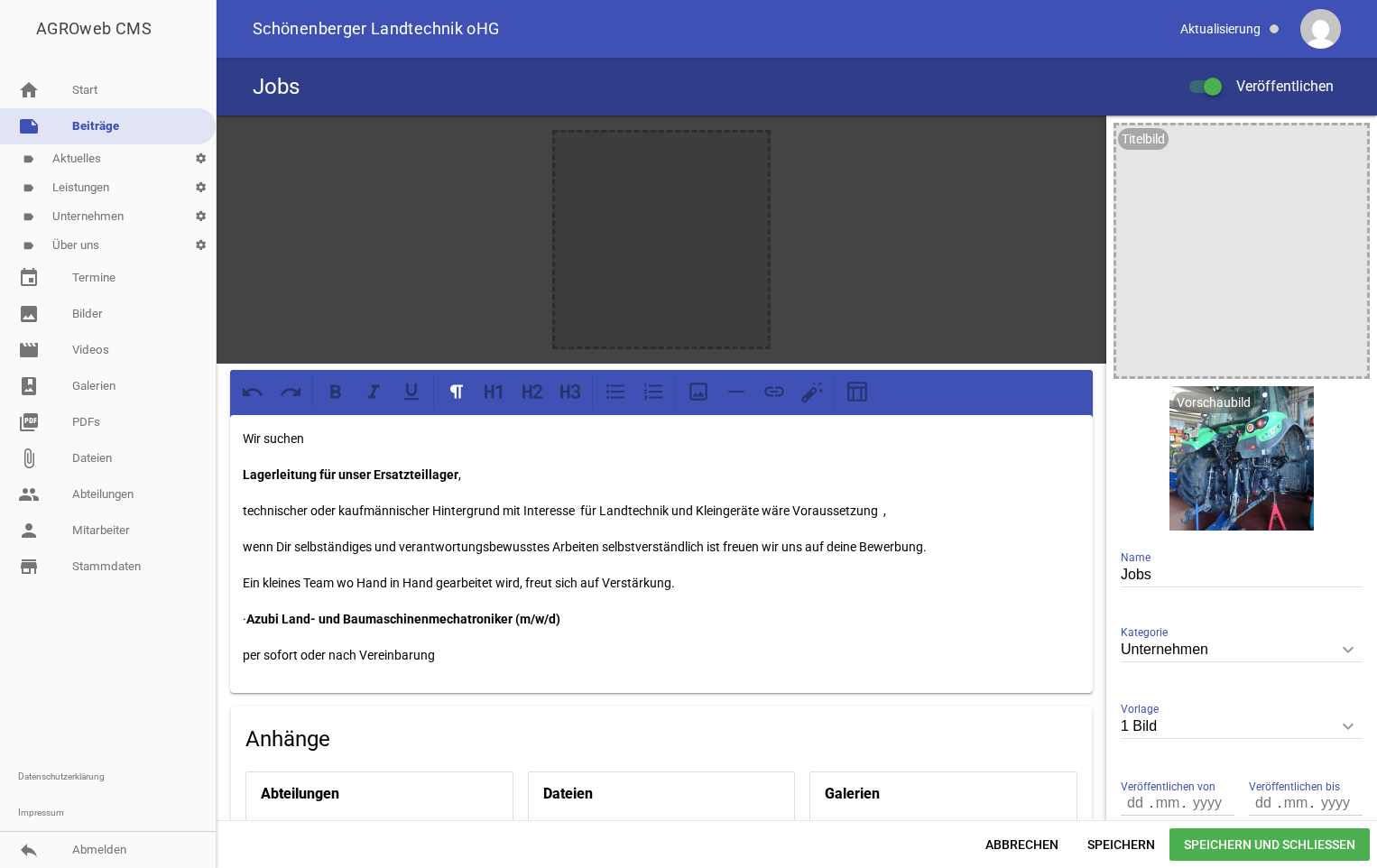
click at [239, 581] on div "Wir suchen Lagerleitung für unser Ersatzteillager , technischer oder kaufmännis…" at bounding box center [661, 553] width 862 height 278
click at [264, 471] on strong "Lagerleitung für unser Ersatzteillager" at bounding box center [350, 474] width 216 height 14
drag, startPoint x: 476, startPoint y: 472, endPoint x: 254, endPoint y: 470, distance: 222.0
click at [254, 470] on p "Lagerleitung für unser Ersatzteillager ," at bounding box center [661, 475] width 837 height 22
click at [496, 390] on icon at bounding box center [495, 391] width 24 height 24
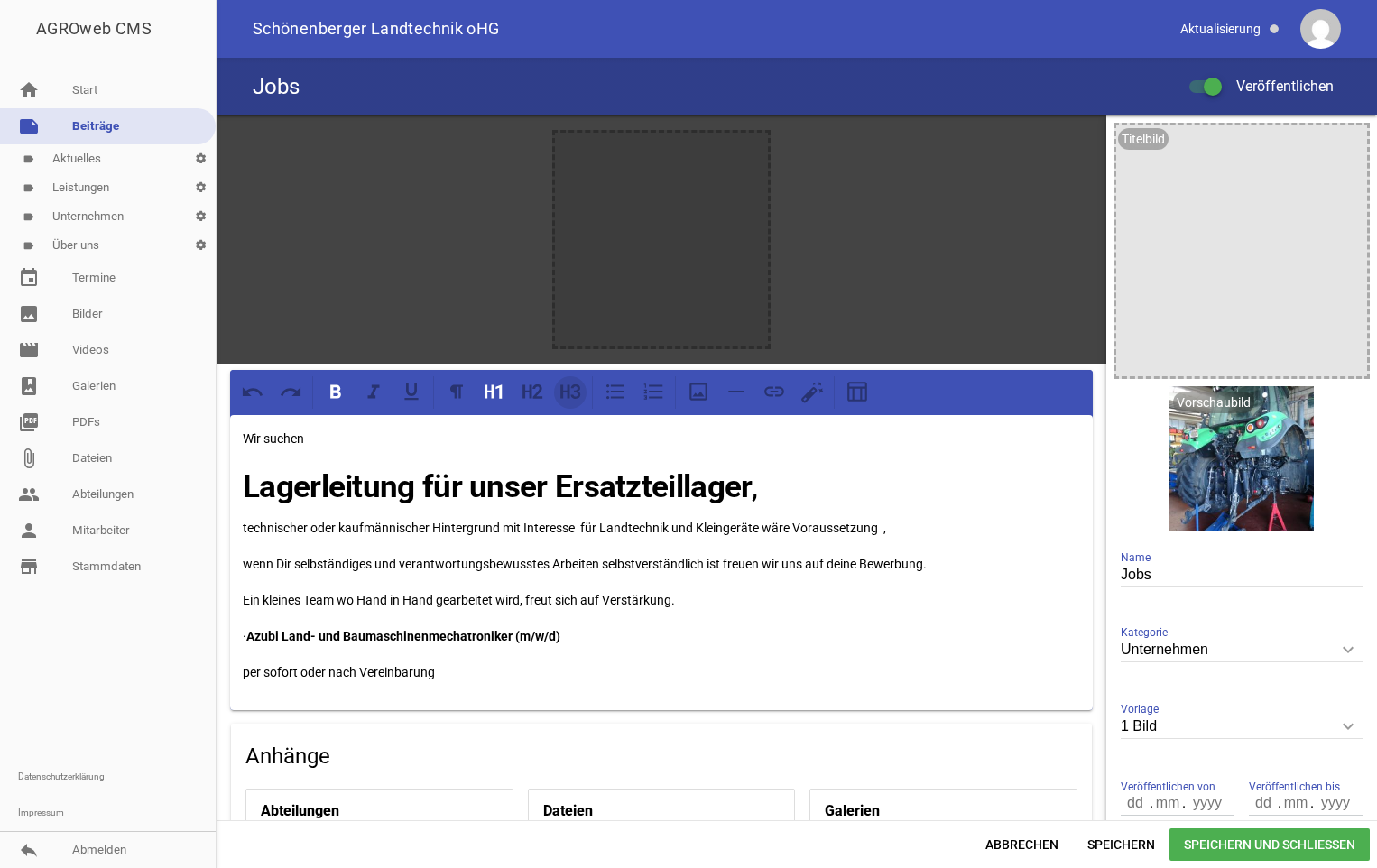
click at [569, 395] on icon at bounding box center [565, 392] width 9 height 14
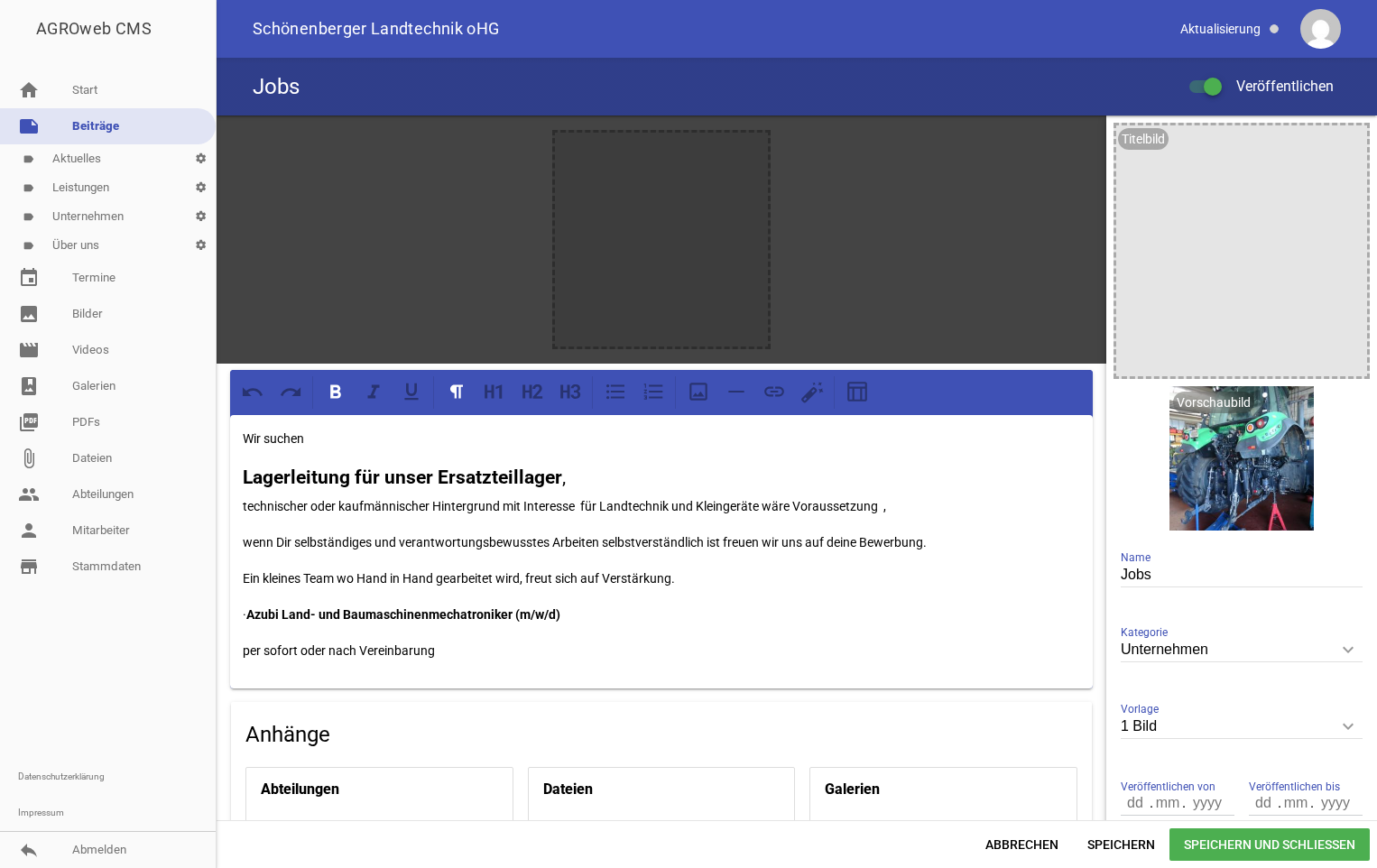
drag, startPoint x: 578, startPoint y: 616, endPoint x: 264, endPoint y: 595, distance: 314.7
click at [264, 595] on div "Wir suchen Lagerleitung für unser Ersatzteillager , technischer oder kaufmännis…" at bounding box center [661, 551] width 862 height 274
click at [575, 396] on icon at bounding box center [576, 391] width 10 height 14
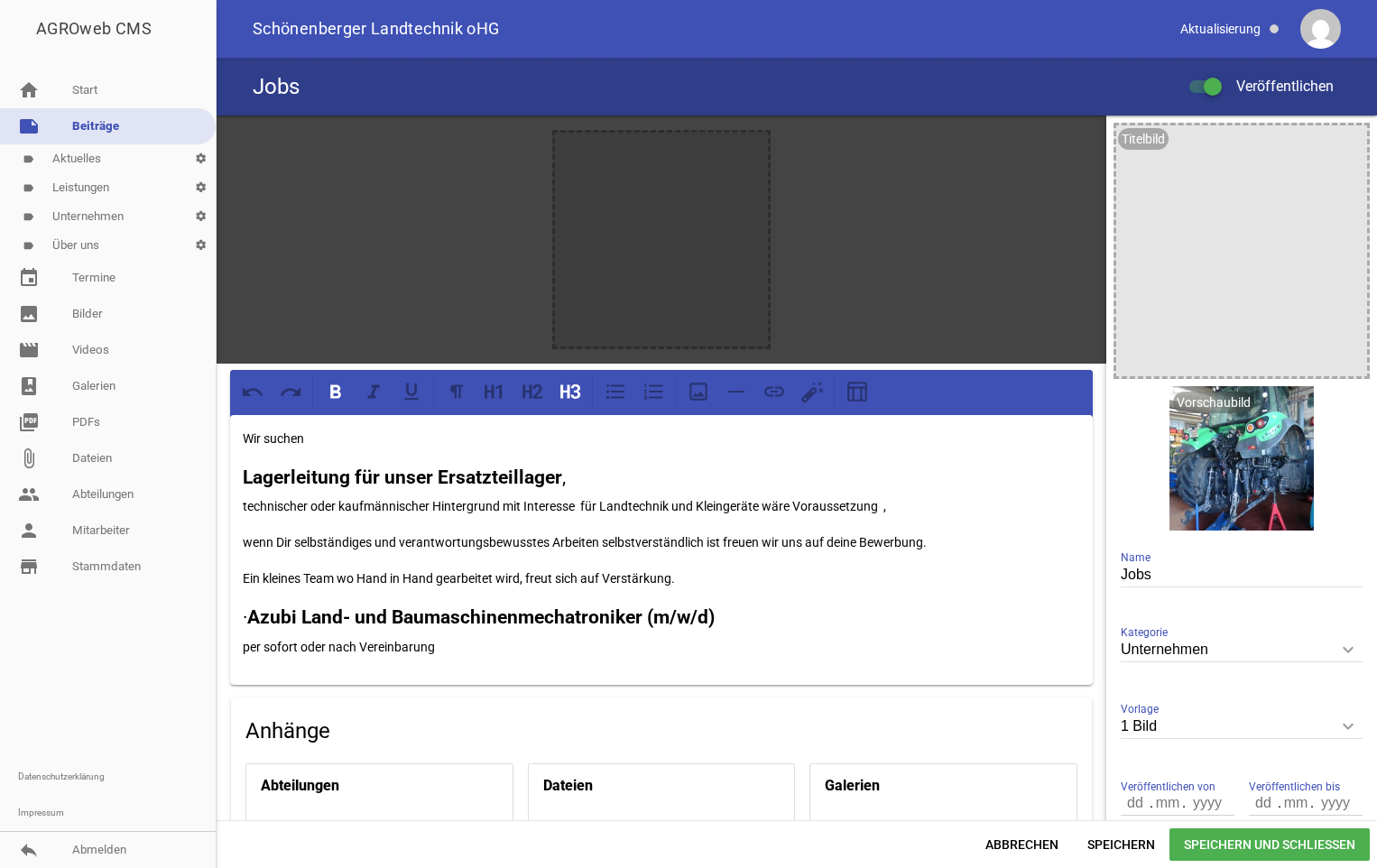
click at [253, 475] on strong "Lagerleitung für unser Ersatzteillager" at bounding box center [402, 477] width 320 height 22
click at [652, 398] on icon at bounding box center [653, 391] width 24 height 24
click at [609, 389] on icon at bounding box center [615, 391] width 24 height 24
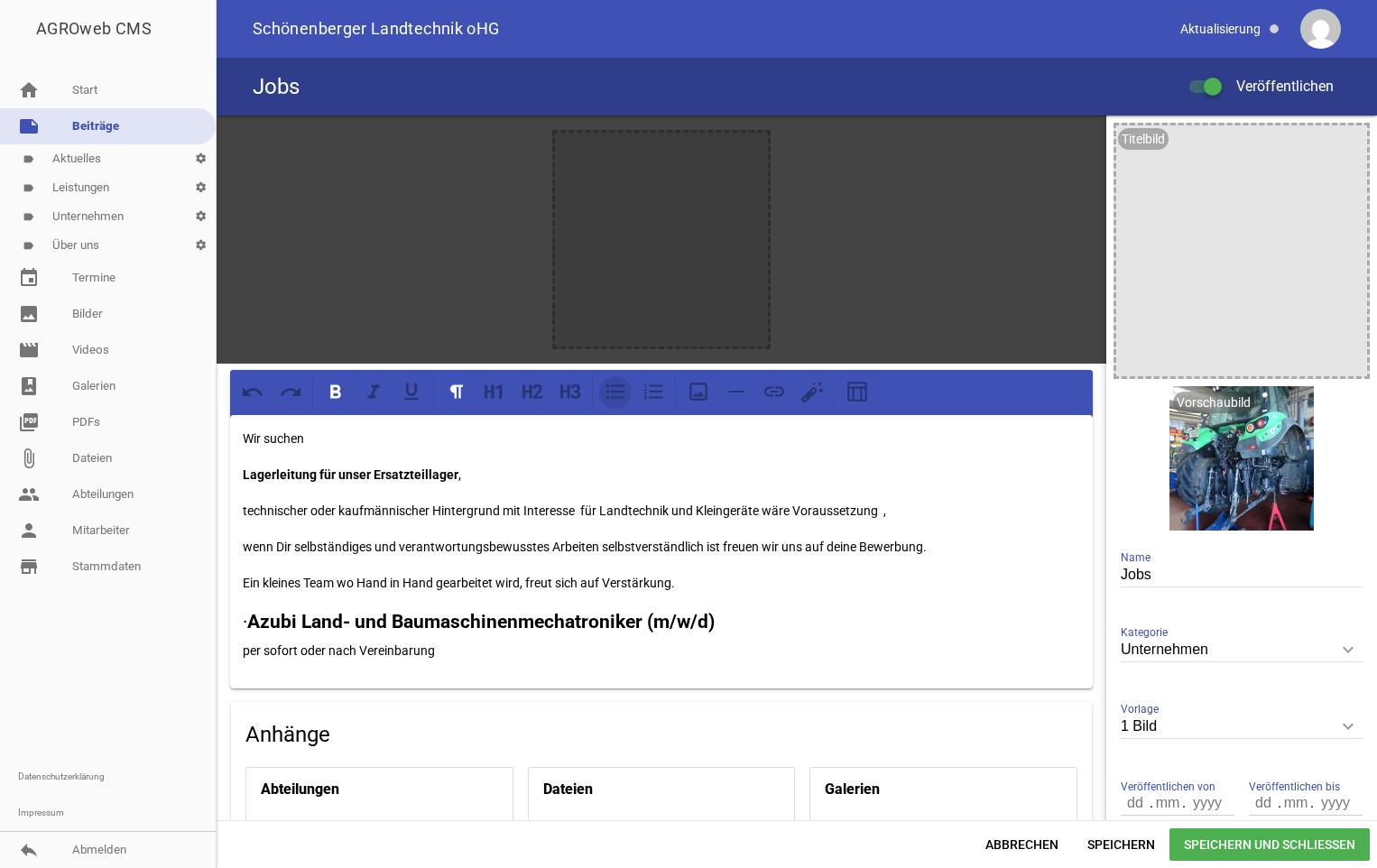
click at [619, 391] on icon at bounding box center [615, 391] width 24 height 24
drag, startPoint x: 279, startPoint y: 466, endPoint x: 527, endPoint y: 477, distance: 248.2
click at [527, 477] on p "Lagerleitung für unser Ersatzteillager ," at bounding box center [679, 475] width 802 height 22
click at [572, 389] on icon at bounding box center [571, 391] width 24 height 24
click at [571, 391] on icon at bounding box center [571, 391] width 24 height 24
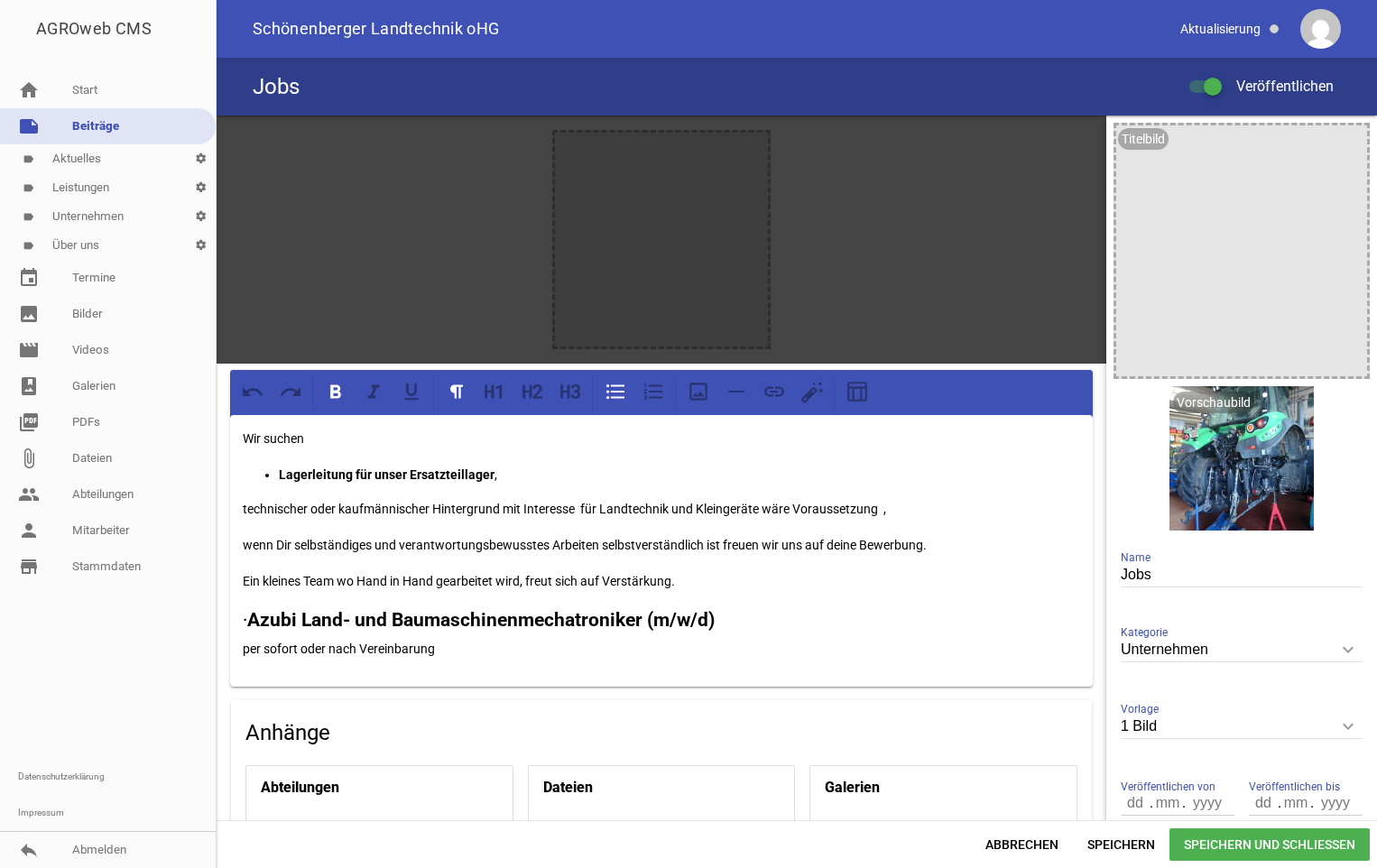
click at [524, 480] on p "Lagerleitung für unser Ersatzteillager ," at bounding box center [679, 475] width 802 height 22
drag, startPoint x: 273, startPoint y: 623, endPoint x: 760, endPoint y: 620, distance: 487.0
click at [760, 620] on h3 "· Azubi Land- und Baumaschinenmechatroniker (m/w/d)" at bounding box center [661, 620] width 837 height 29
click at [574, 389] on icon at bounding box center [576, 391] width 10 height 14
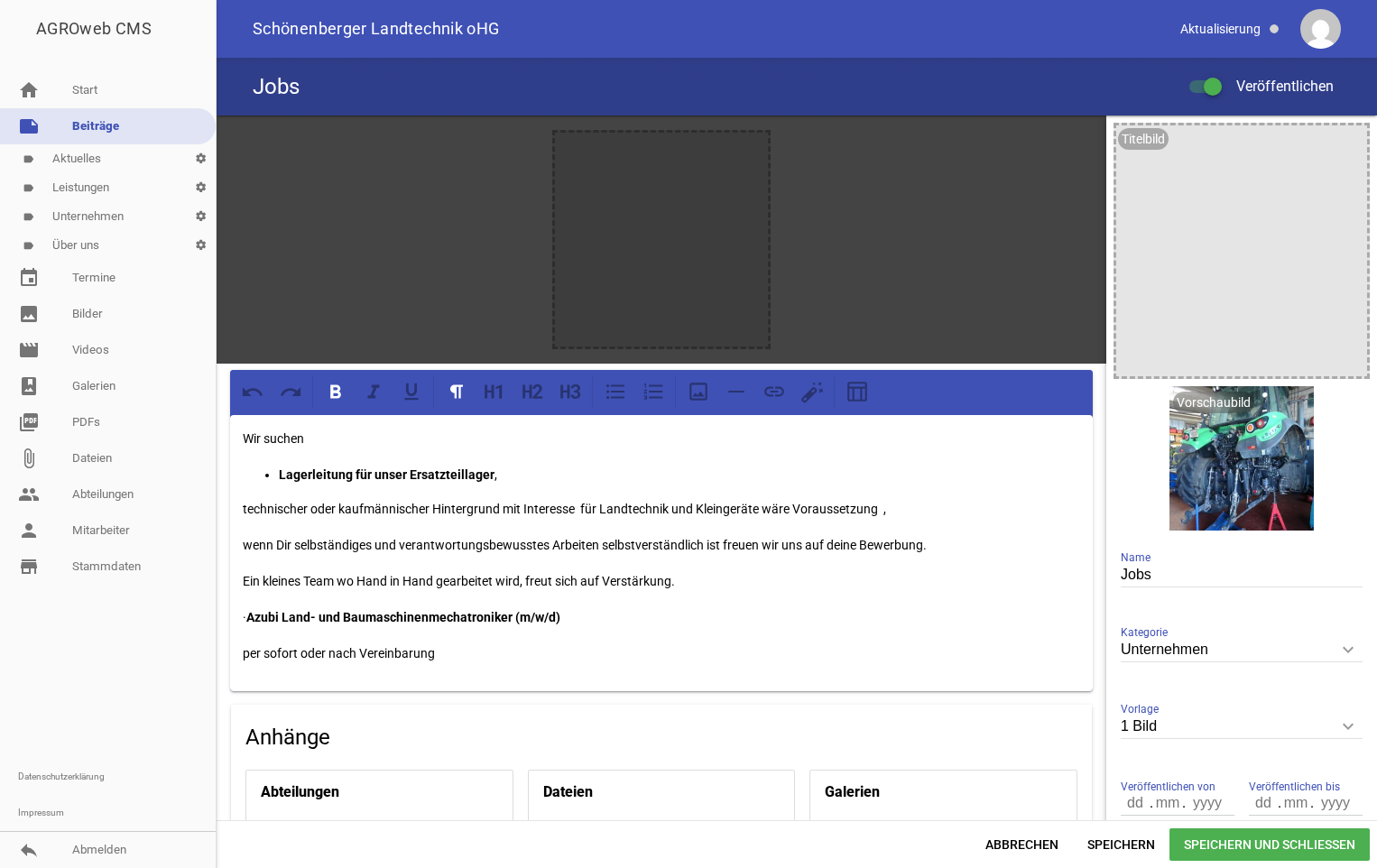
click at [522, 473] on p "Lagerleitung für unser Ersatzteillager ," at bounding box center [679, 475] width 802 height 22
drag, startPoint x: 551, startPoint y: 471, endPoint x: 505, endPoint y: 471, distance: 46.0
click at [505, 471] on p "Lagerleitung für unser Ersatzteillager (m/w/d)" at bounding box center [679, 475] width 802 height 22
click at [340, 387] on icon at bounding box center [336, 392] width 11 height 14
click at [521, 473] on p "Lagerleitung für unser Ersatzteillager (" at bounding box center [679, 475] width 802 height 22
